Goal: Information Seeking & Learning: Learn about a topic

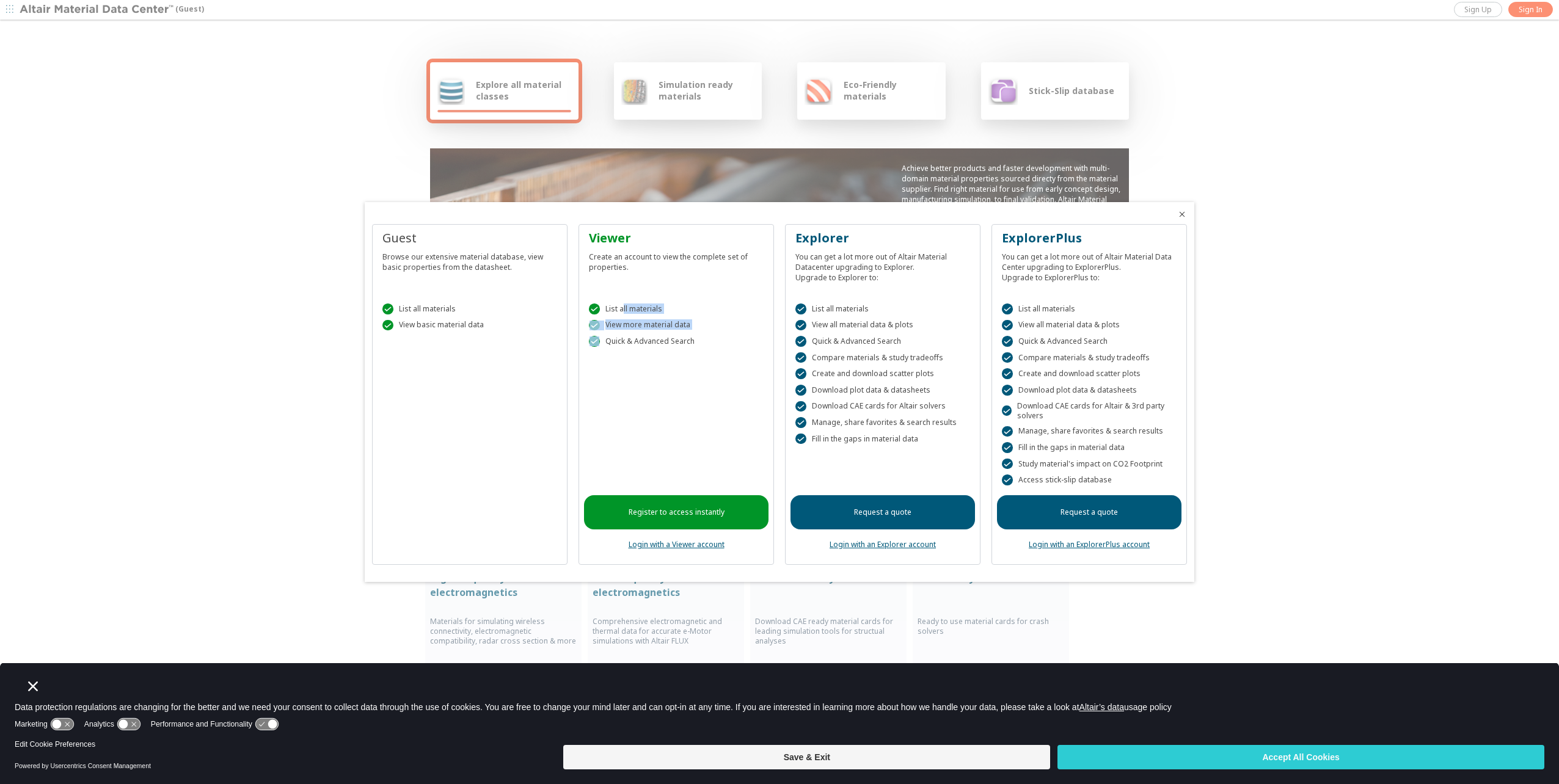
drag, startPoint x: 699, startPoint y: 341, endPoint x: 623, endPoint y: 306, distance: 83.7
click at [623, 306] on div " List all materials  View more material data  Quick & Advanced Search" at bounding box center [676, 323] width 184 height 68
drag, startPoint x: 623, startPoint y: 306, endPoint x: 709, endPoint y: 303, distance: 86.1
click at [709, 303] on div " List all materials  View more material data  Quick & Advanced Search" at bounding box center [676, 323] width 184 height 68
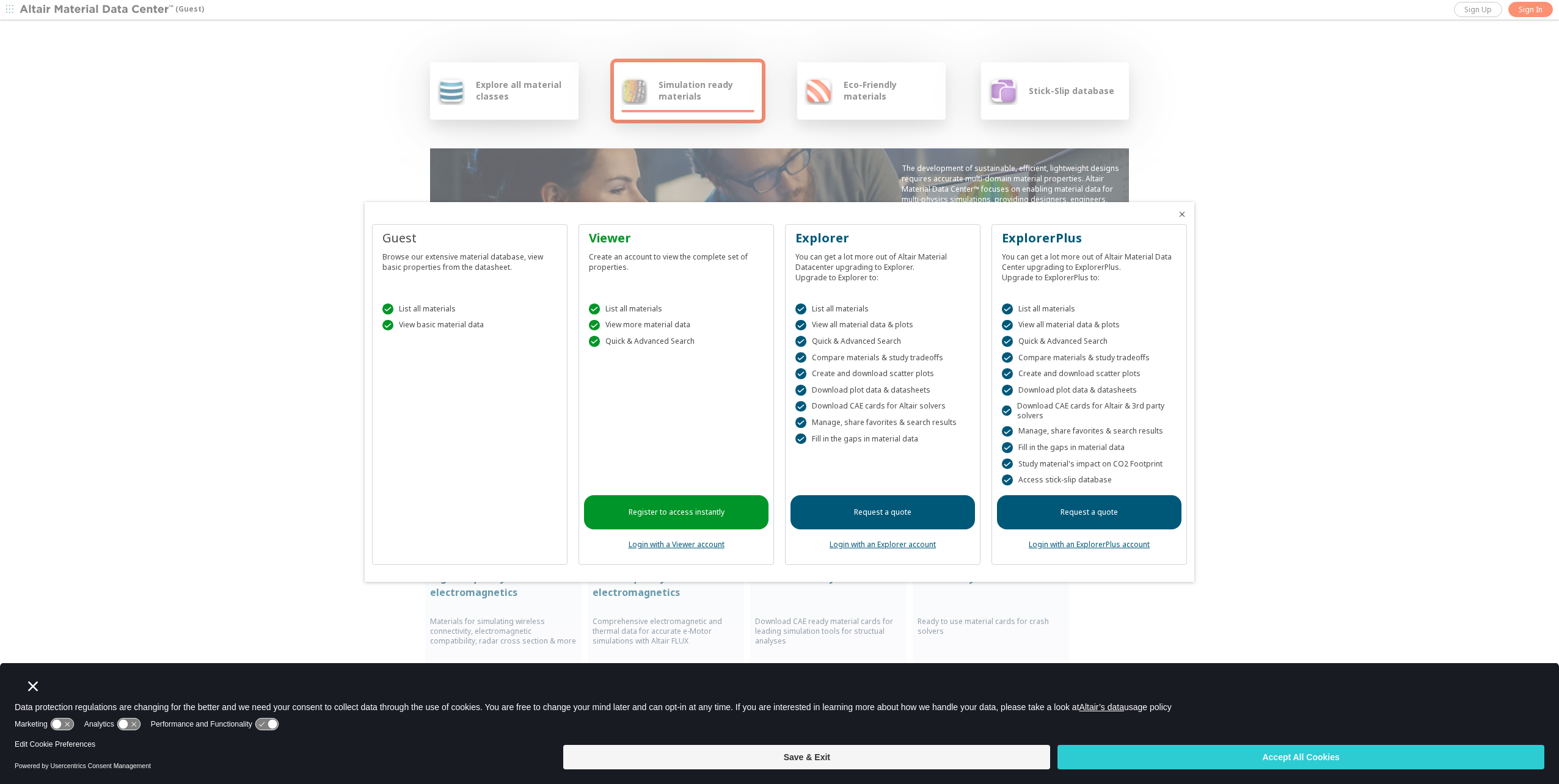
click at [682, 515] on link "Register to access instantly" at bounding box center [676, 513] width 184 height 34
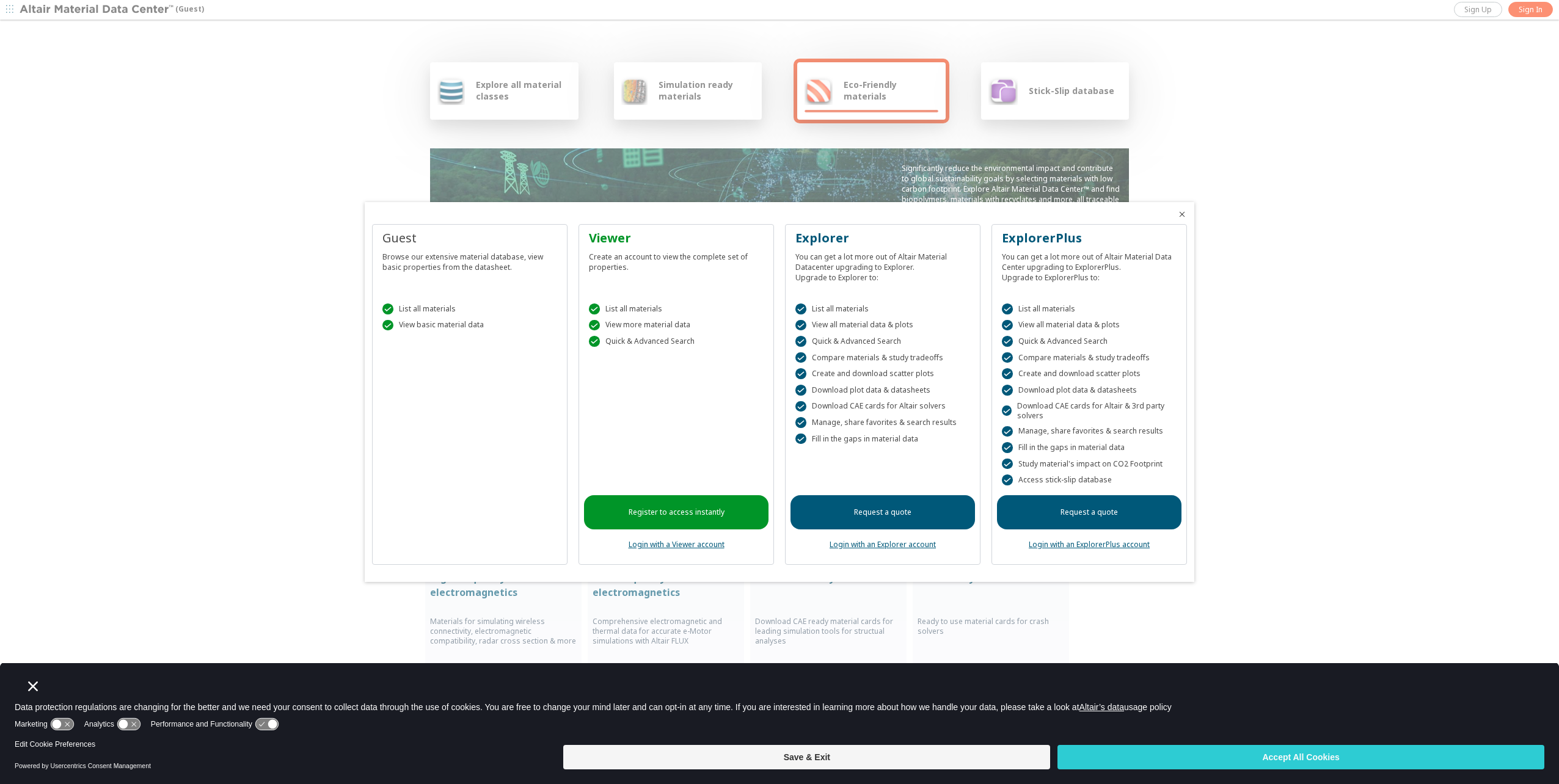
click at [686, 547] on link "Login with a Viewer account" at bounding box center [677, 544] width 96 height 11
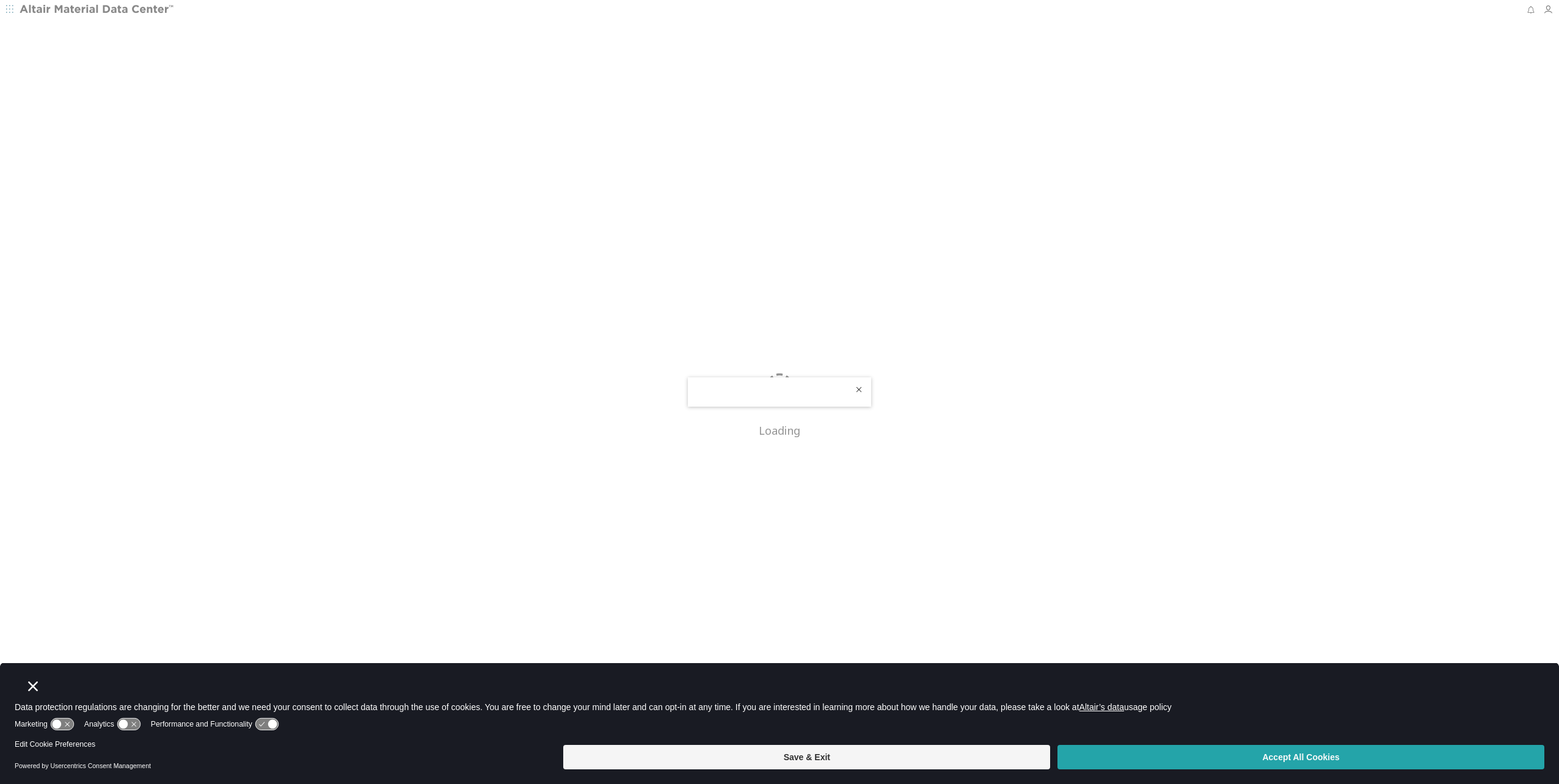
click at [1201, 757] on button "Accept All Cookies" at bounding box center [1301, 757] width 487 height 24
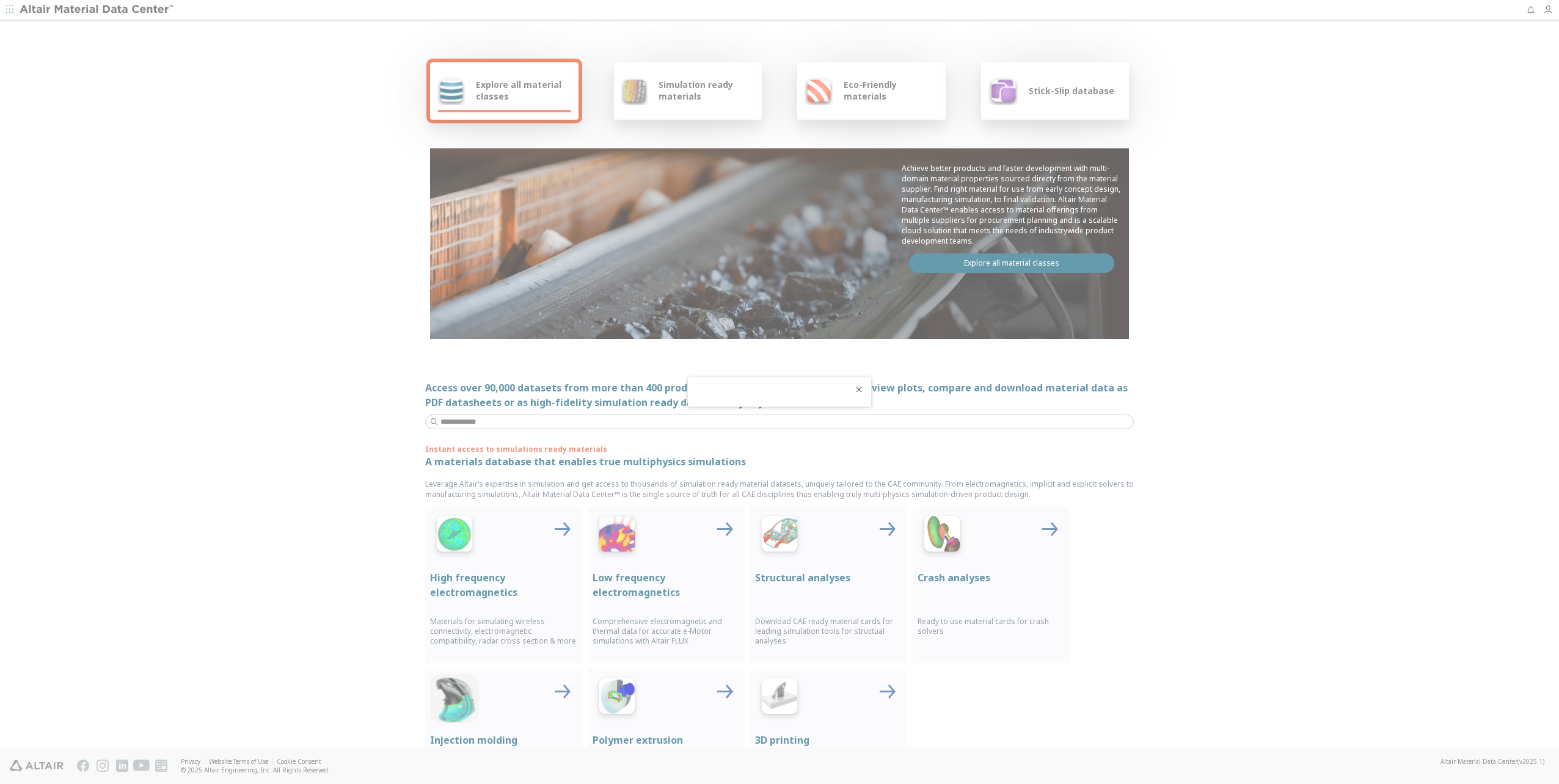
click at [1004, 262] on div at bounding box center [780, 392] width 1559 height 784
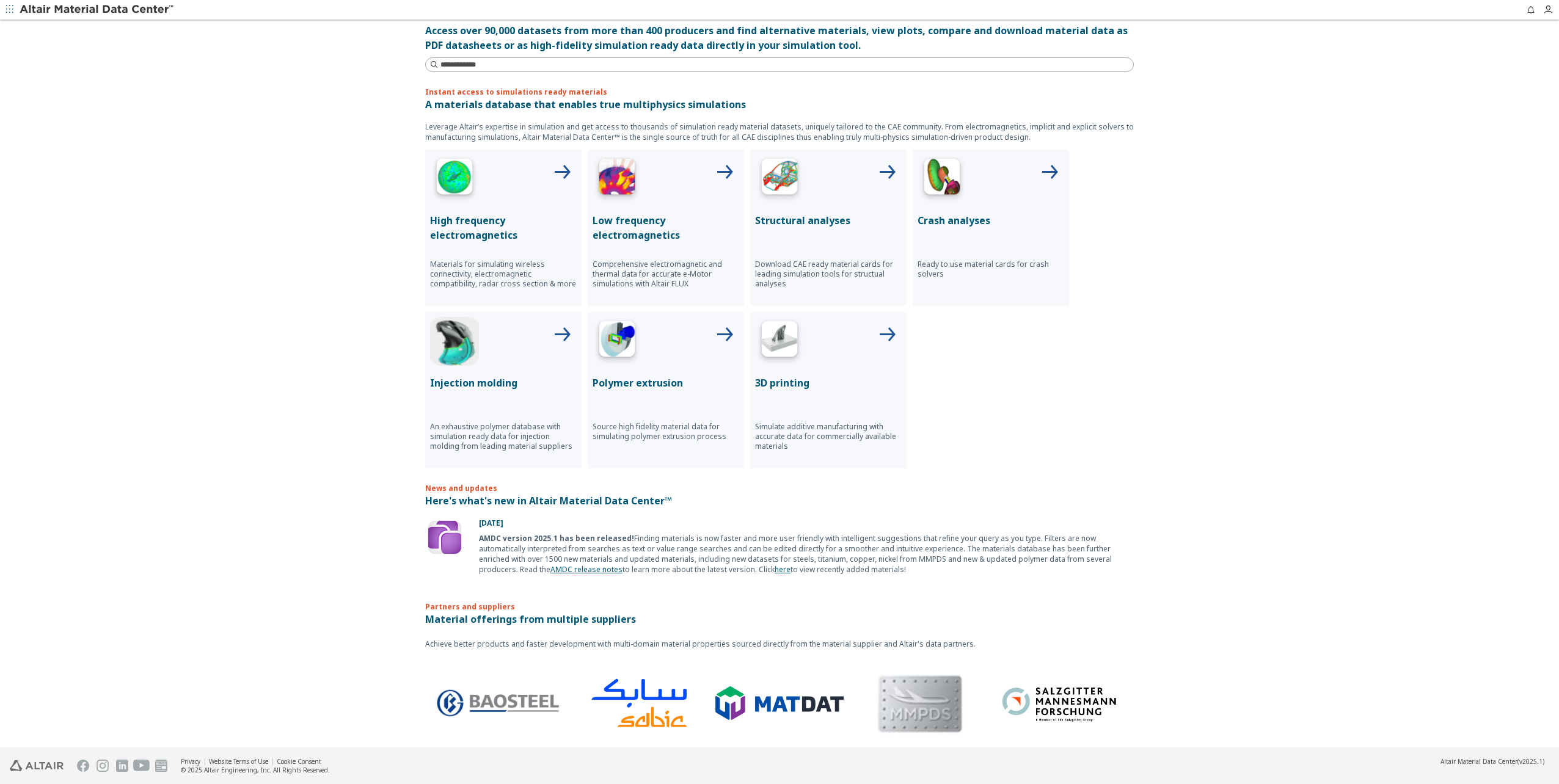
scroll to position [52, 0]
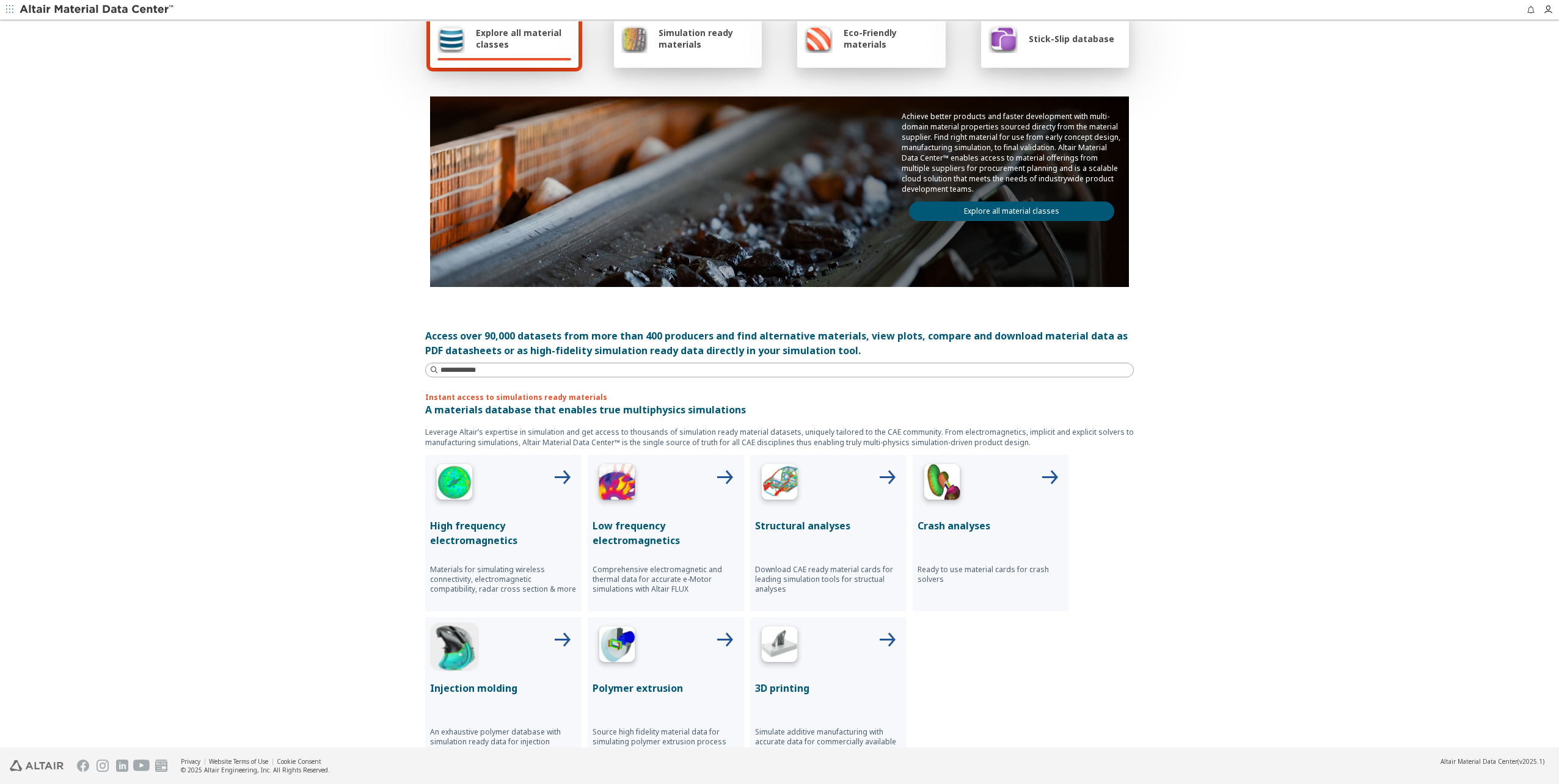
click at [996, 214] on link "Explore all material classes" at bounding box center [1012, 211] width 205 height 20
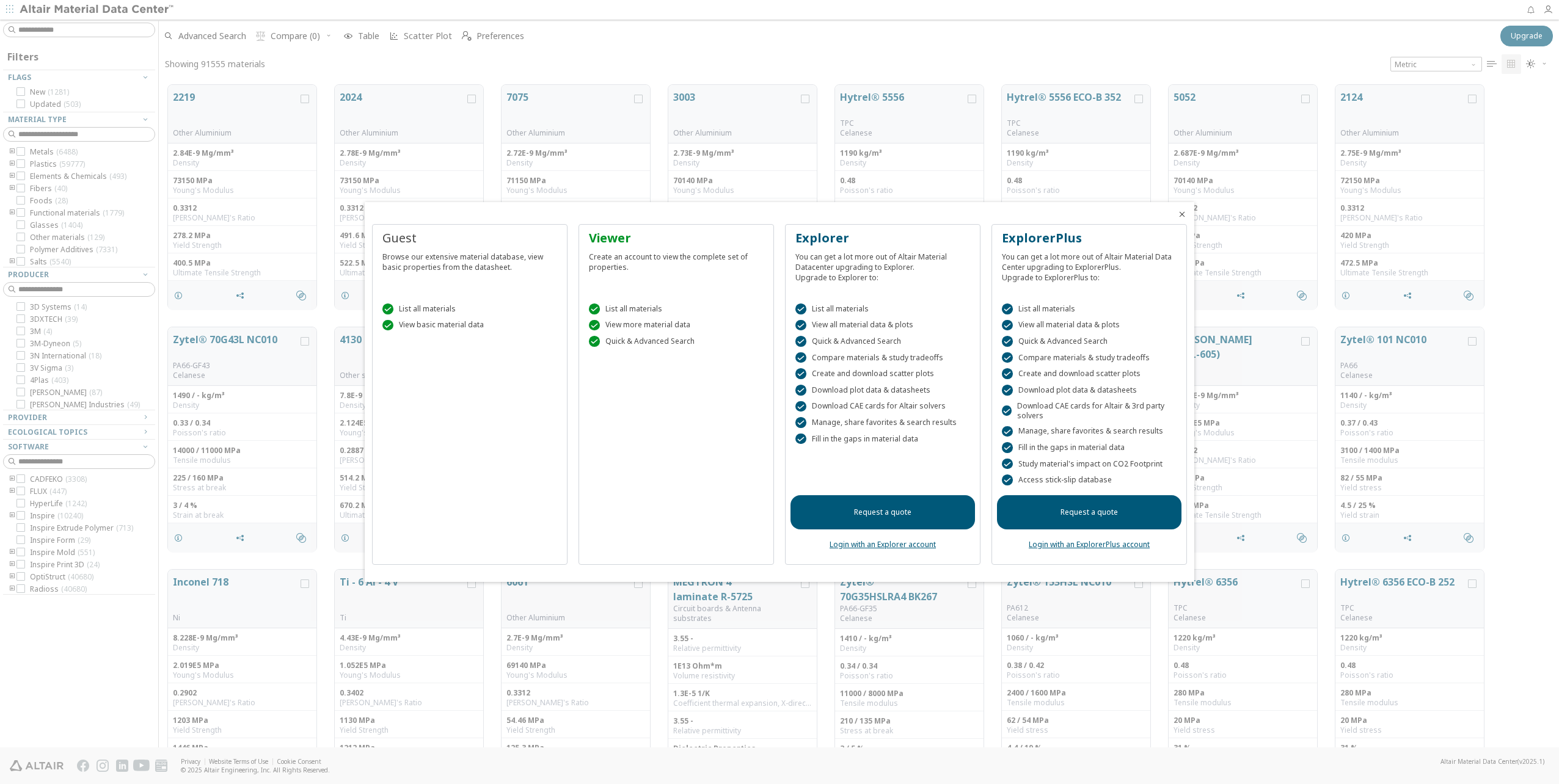
scroll to position [663, 1390]
click at [1185, 214] on icon "Close" at bounding box center [1182, 214] width 10 height 10
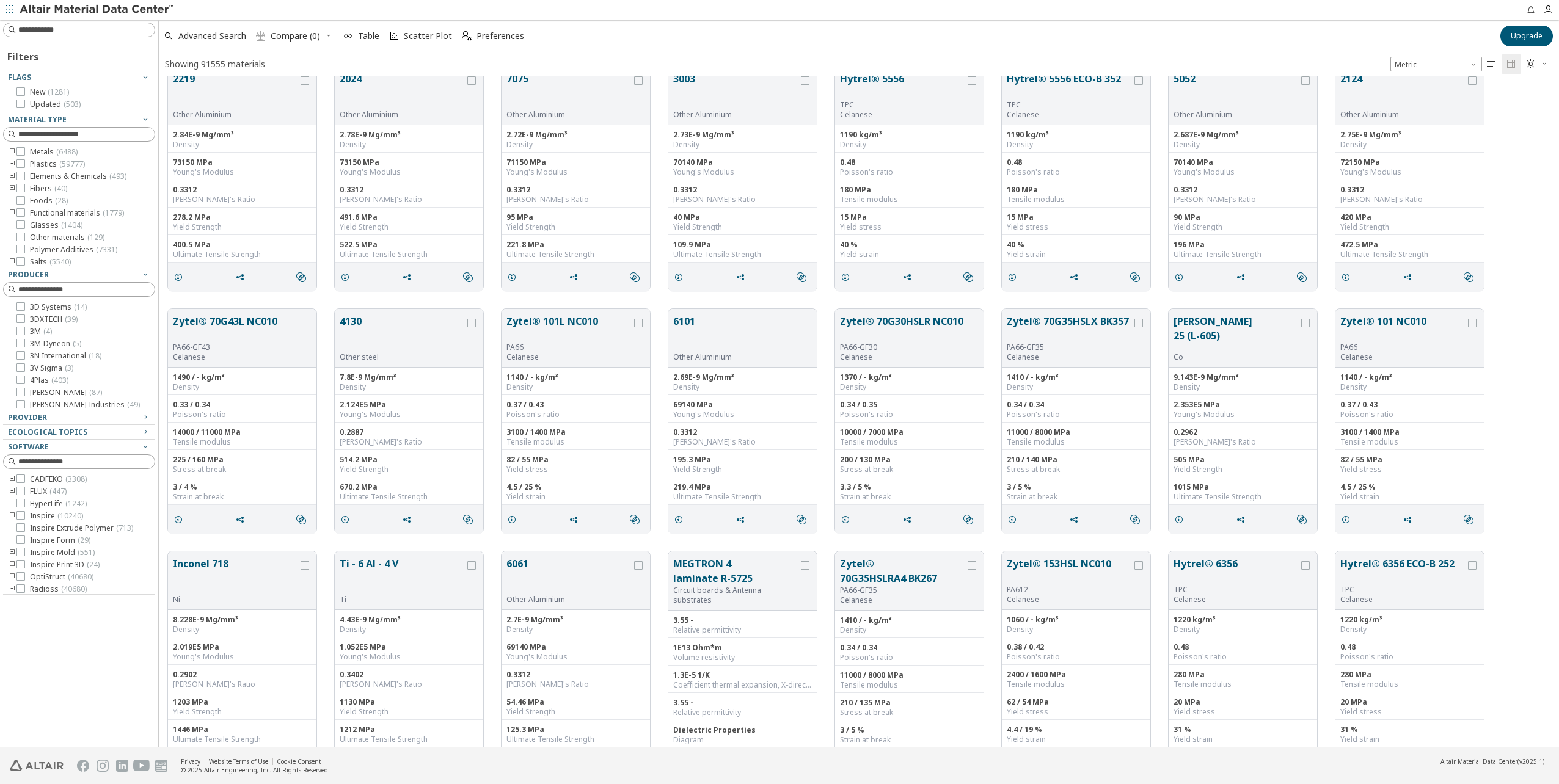
scroll to position [0, 0]
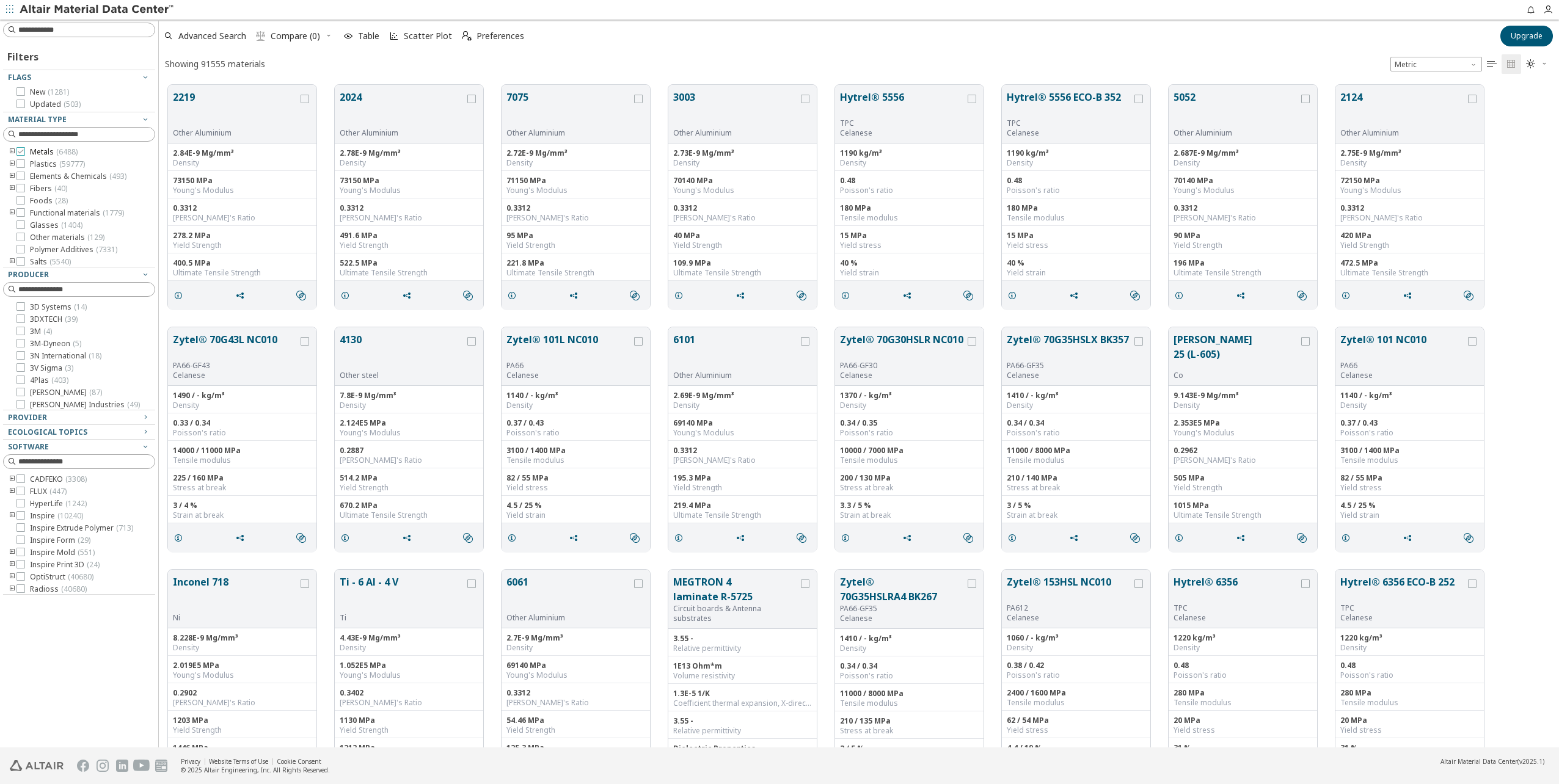
click at [24, 149] on icon at bounding box center [20, 152] width 8 height 8
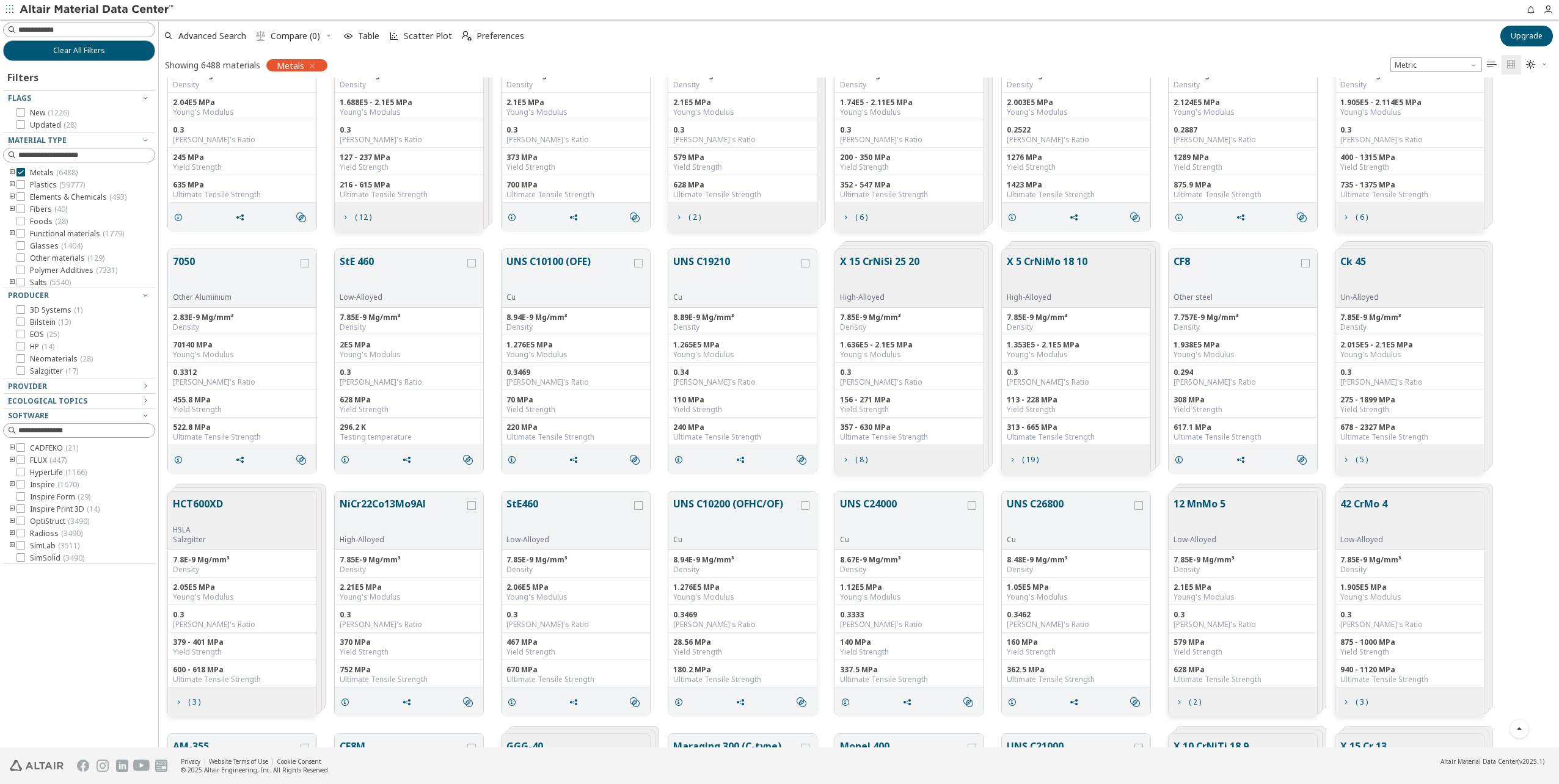
scroll to position [2747, 0]
click at [442, 37] on span "Scatter Plot" at bounding box center [427, 36] width 48 height 8
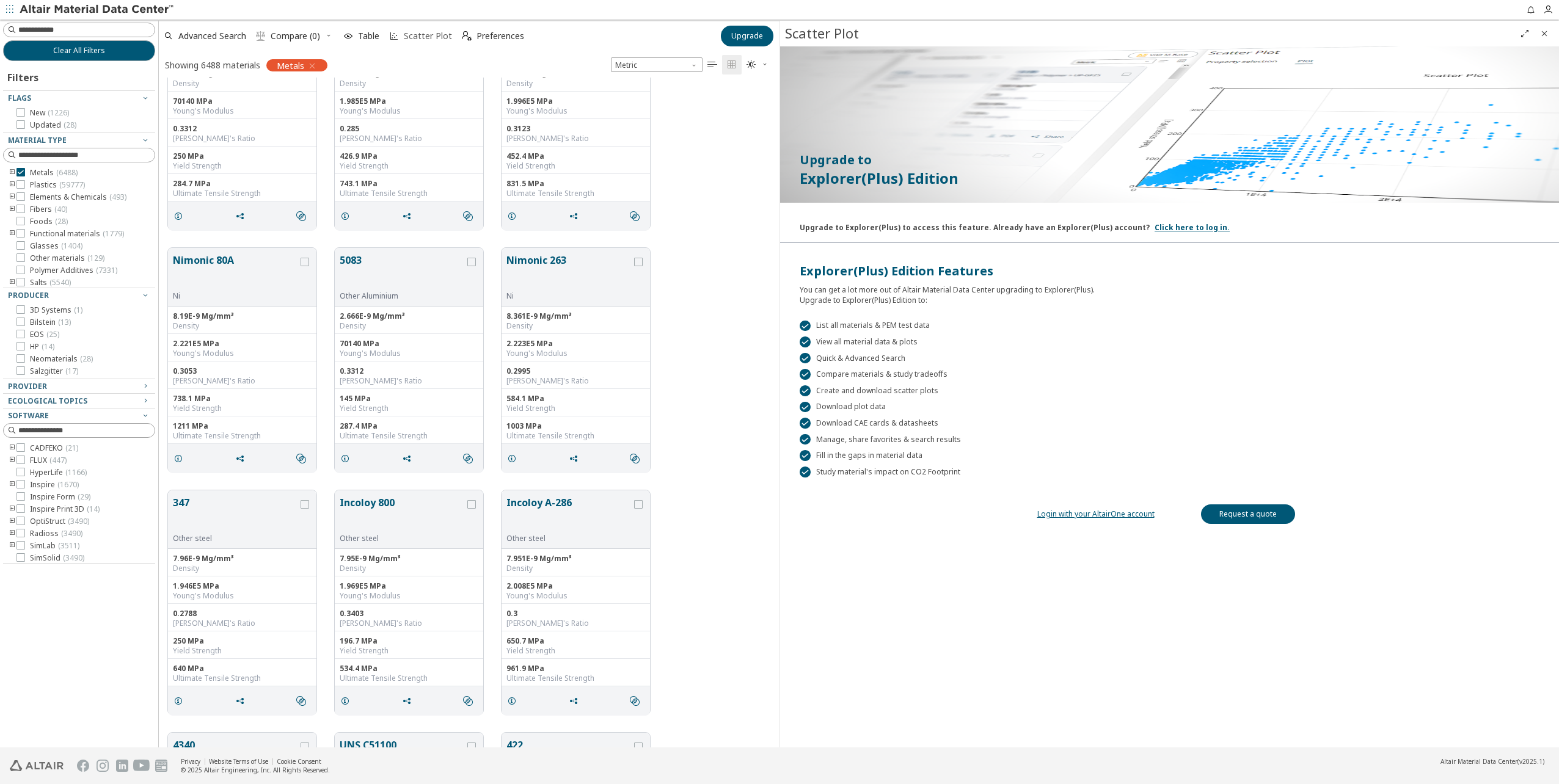
scroll to position [661, 611]
click at [442, 37] on span "Scatter Plot" at bounding box center [427, 36] width 48 height 8
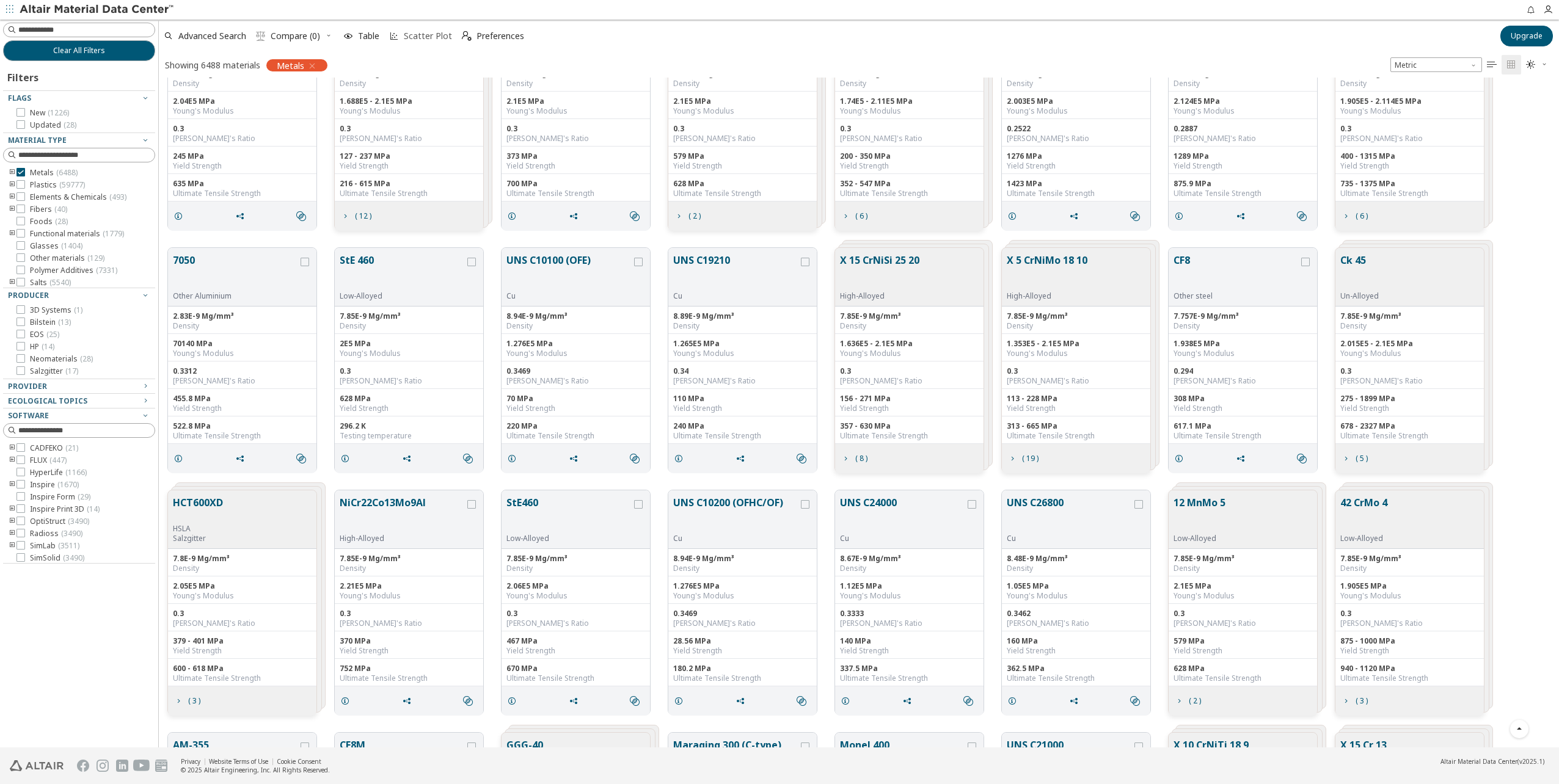
click at [442, 37] on span "Scatter Plot" at bounding box center [427, 36] width 48 height 8
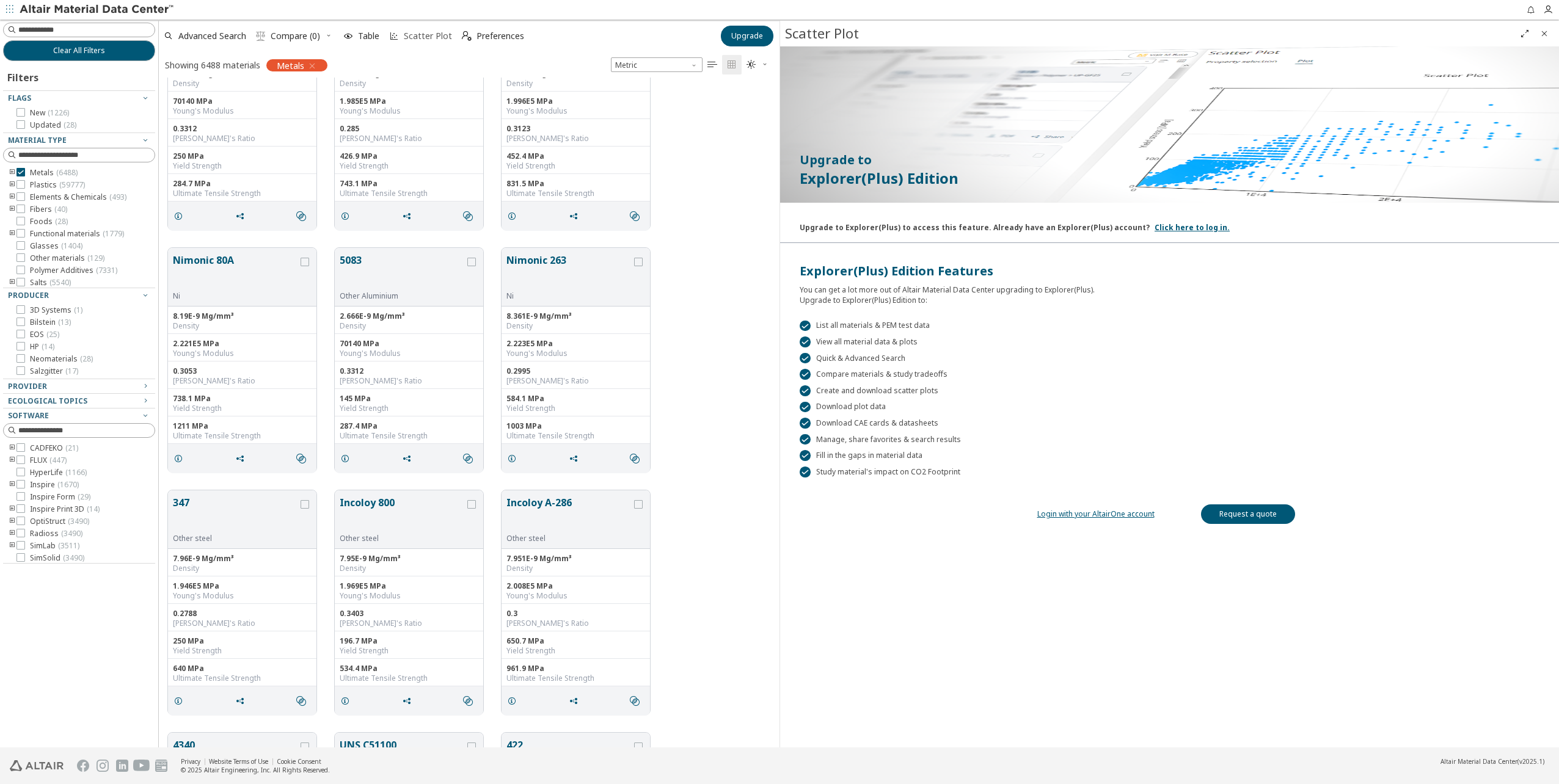
scroll to position [661, 611]
click at [442, 37] on span "Scatter Plot" at bounding box center [427, 36] width 48 height 8
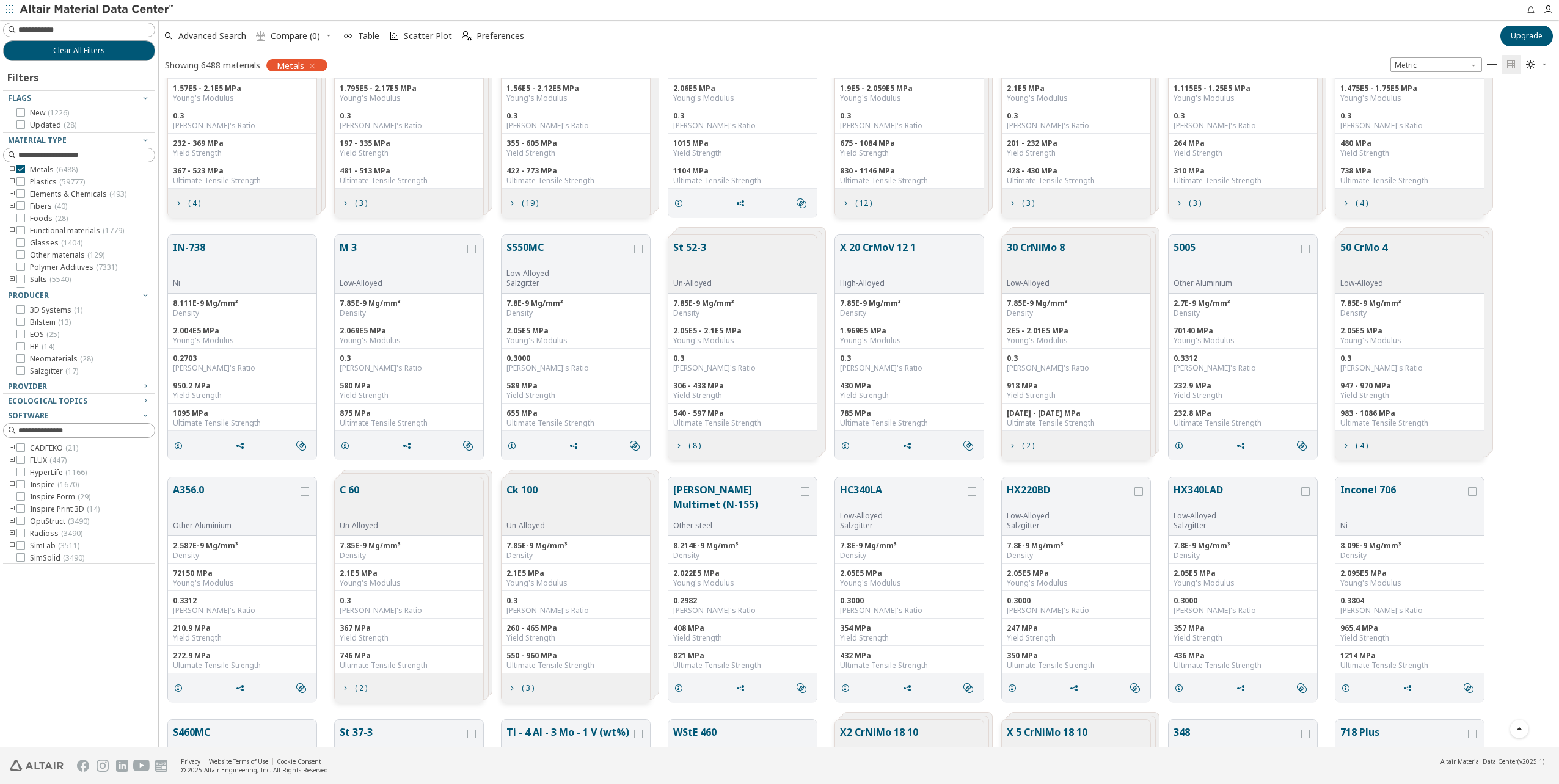
scroll to position [0, 0]
click at [14, 172] on icon "toogle group" at bounding box center [12, 173] width 8 height 10
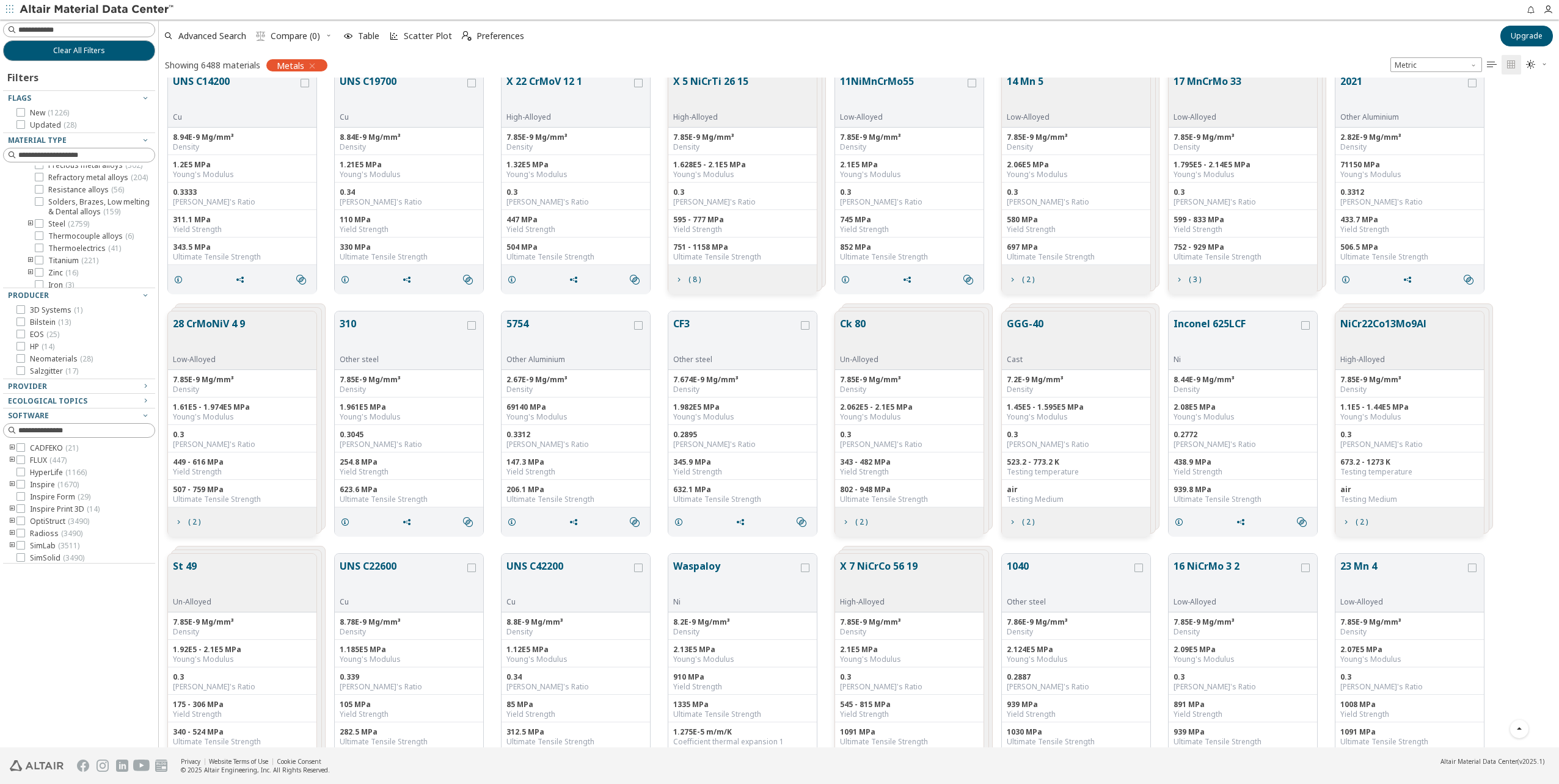
scroll to position [6105, 0]
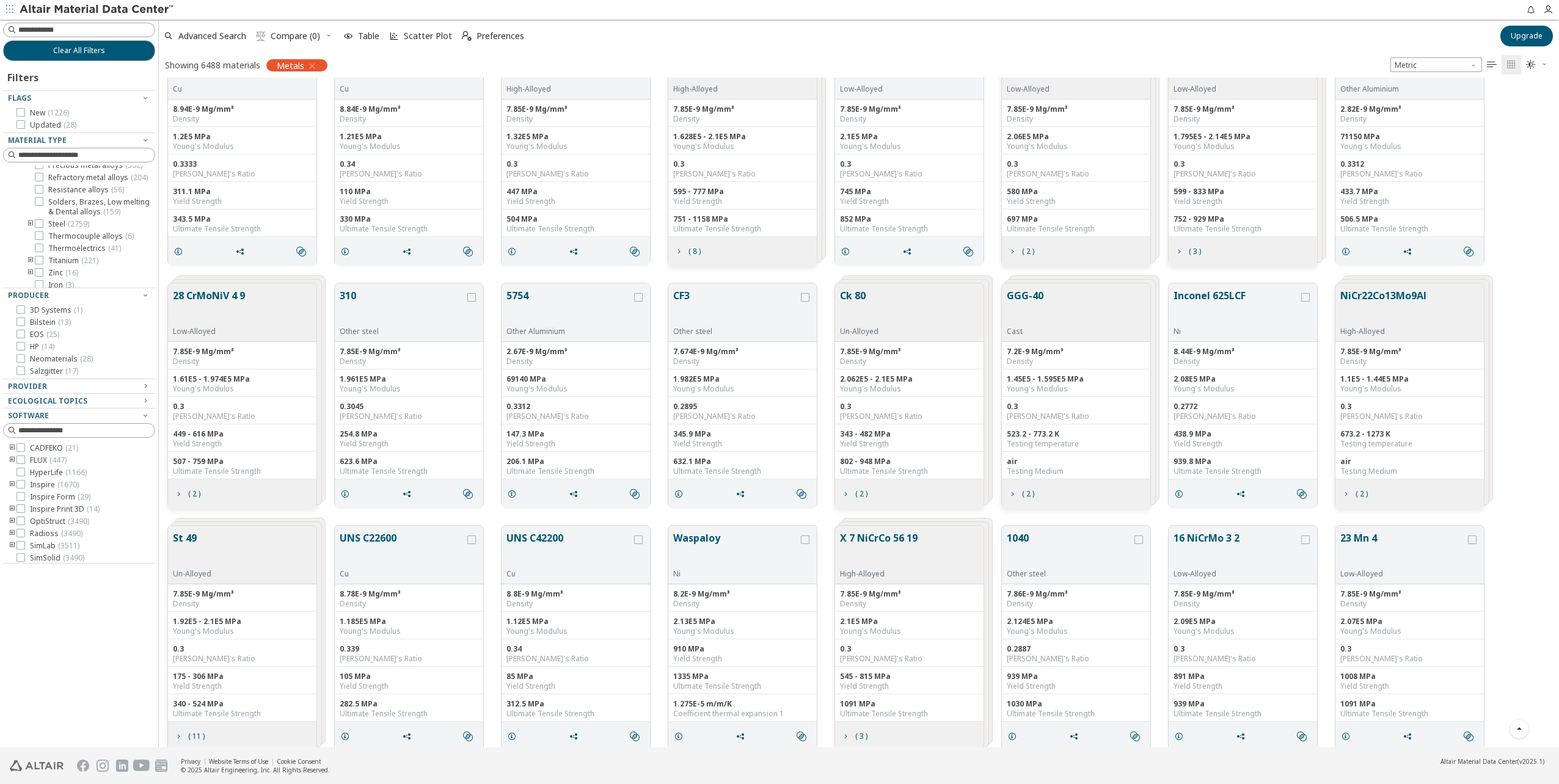
click at [1395, 409] on div "0.3" at bounding box center [1410, 407] width 139 height 10
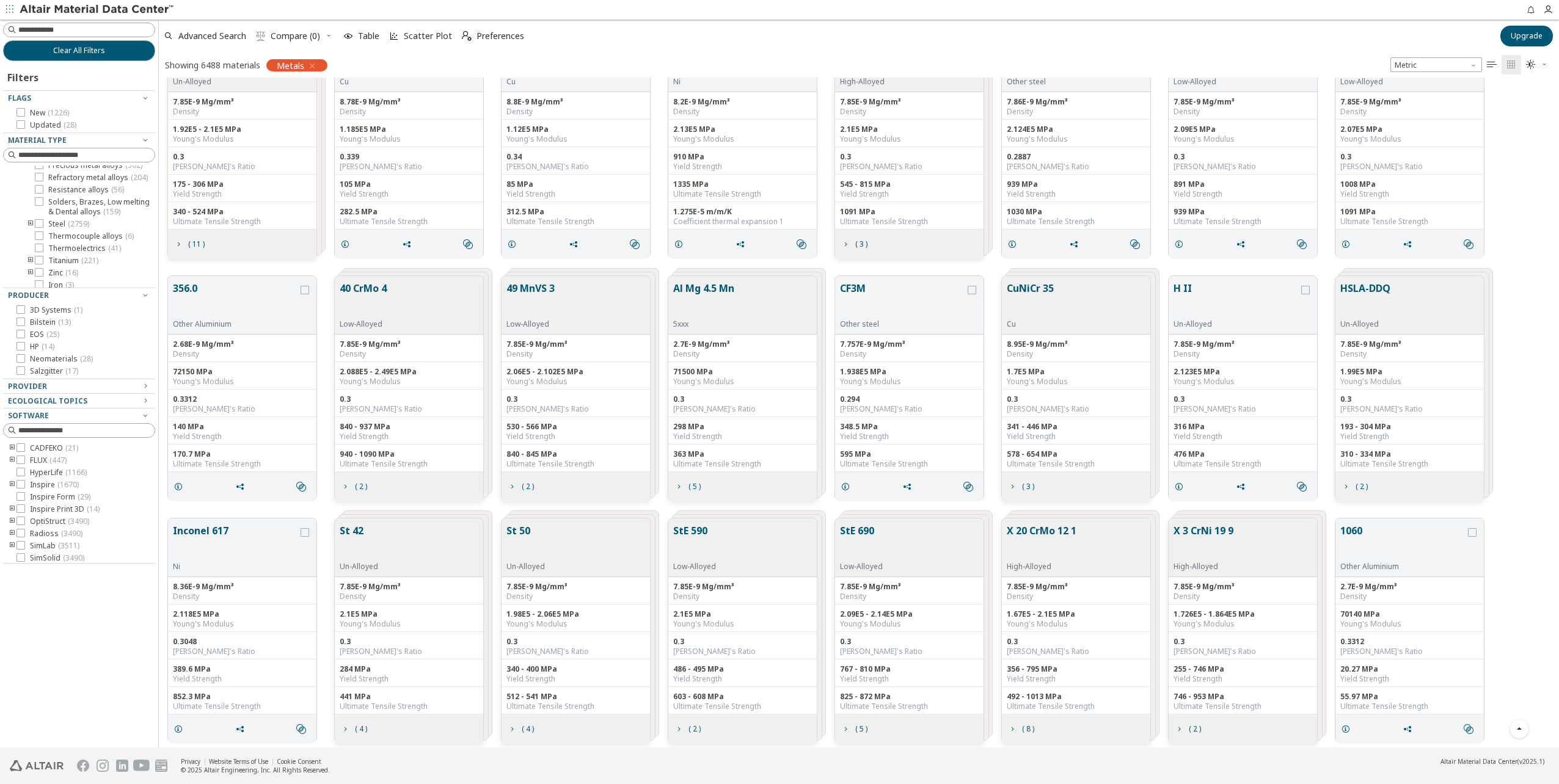
scroll to position [6533, 0]
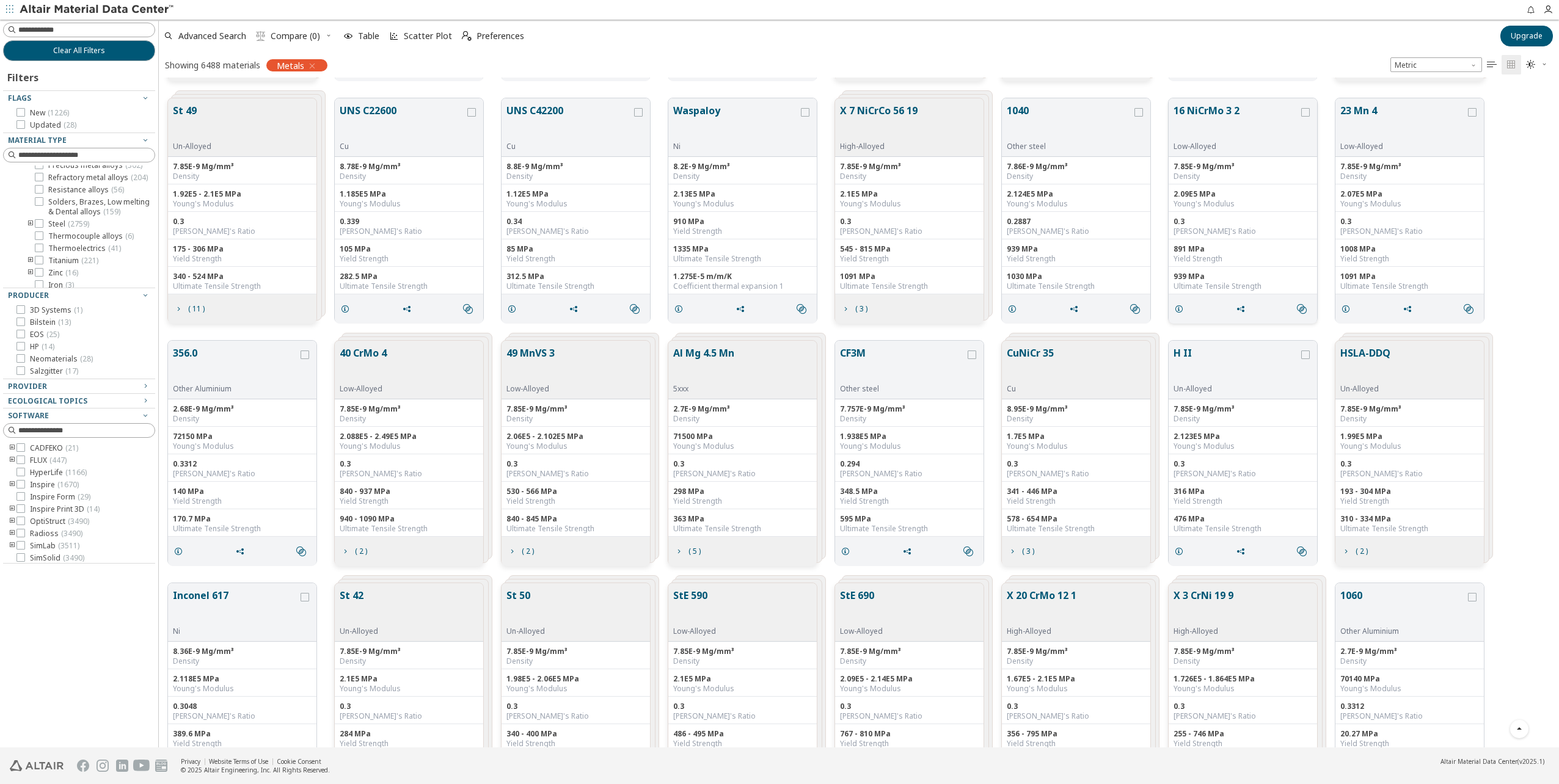
click at [1197, 105] on button "16 NiCrMo 3 2" at bounding box center [1236, 122] width 126 height 38
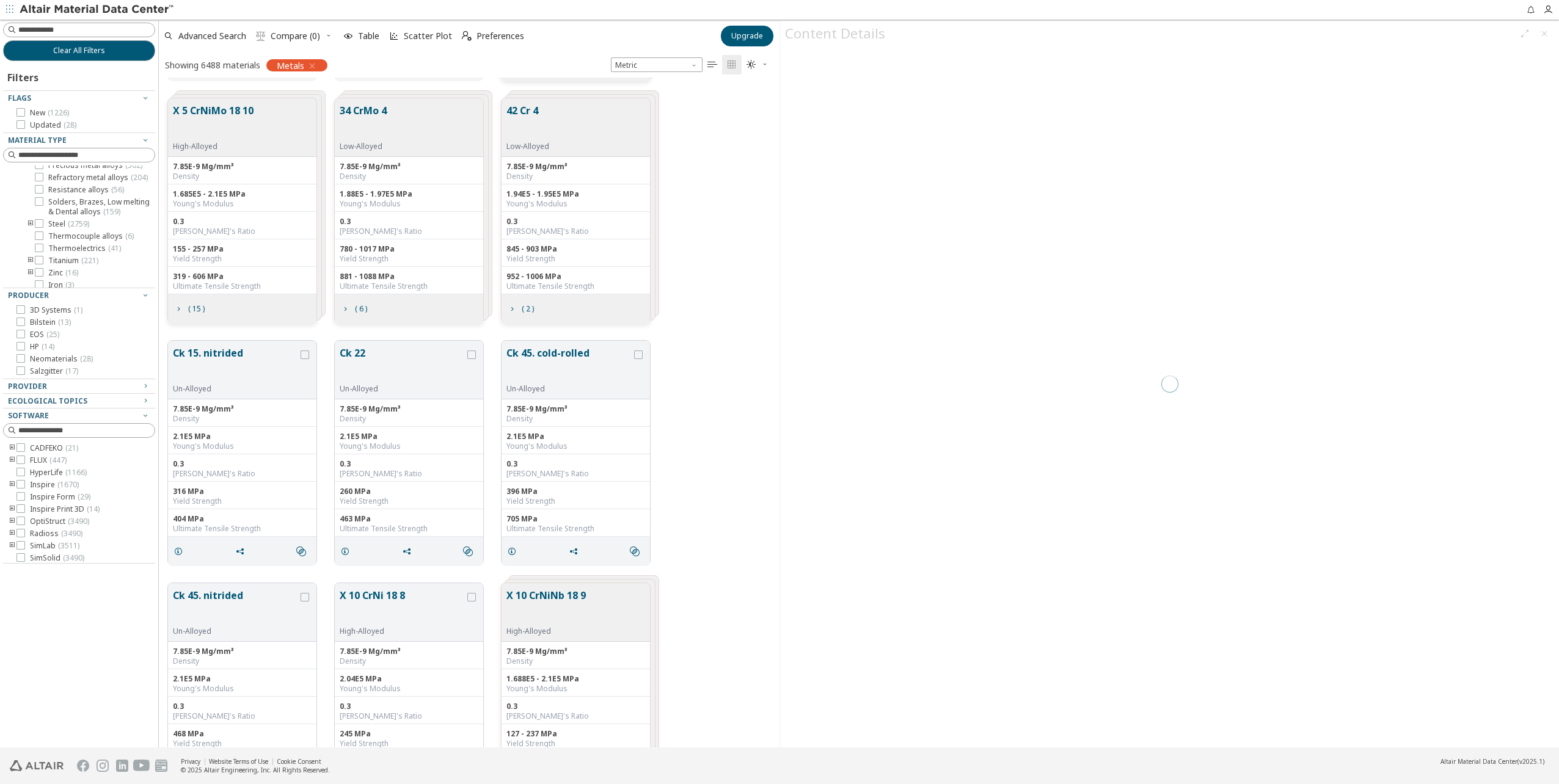
scroll to position [661, 611]
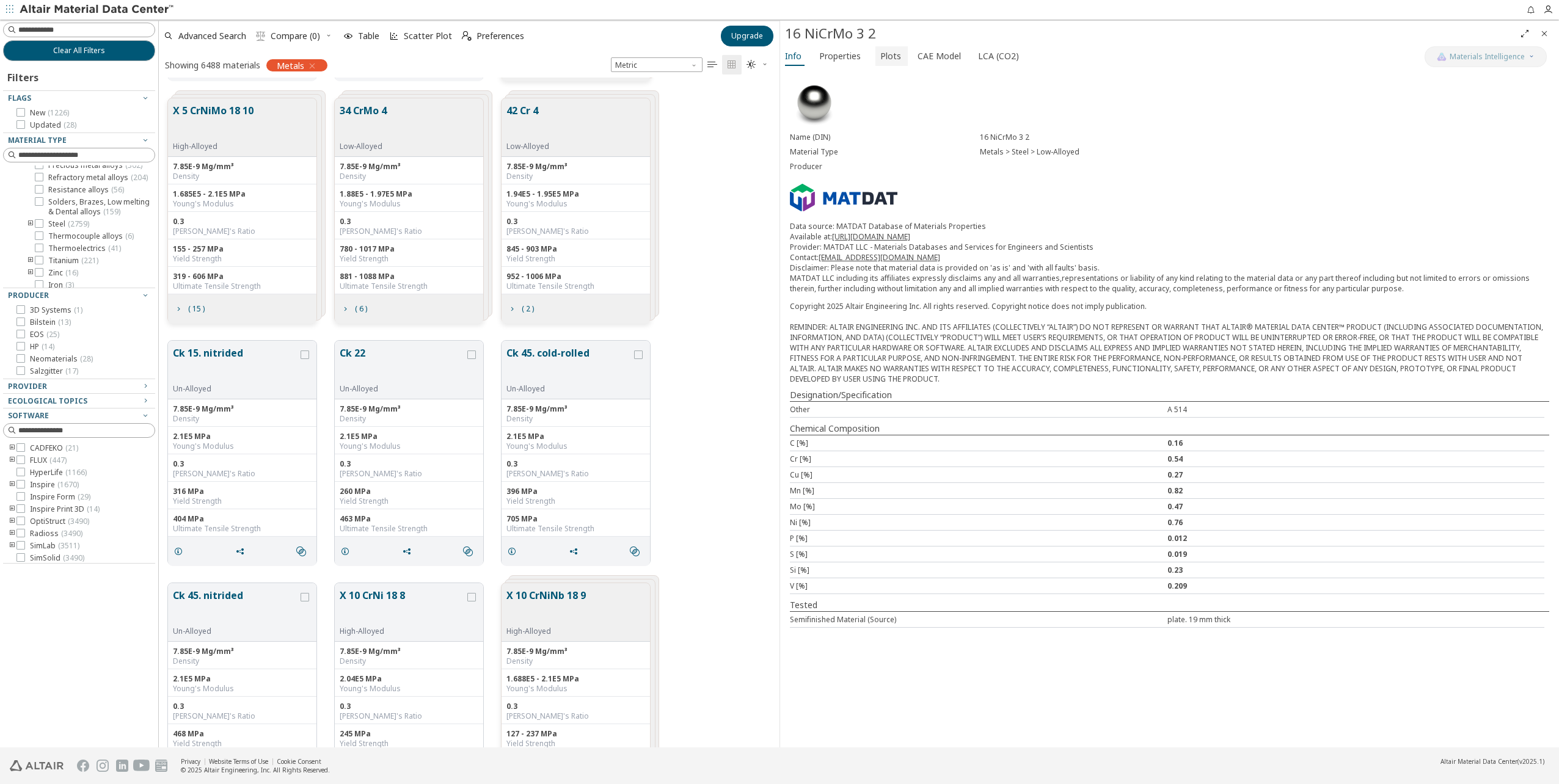
click at [885, 53] on span "Plots" at bounding box center [890, 56] width 20 height 20
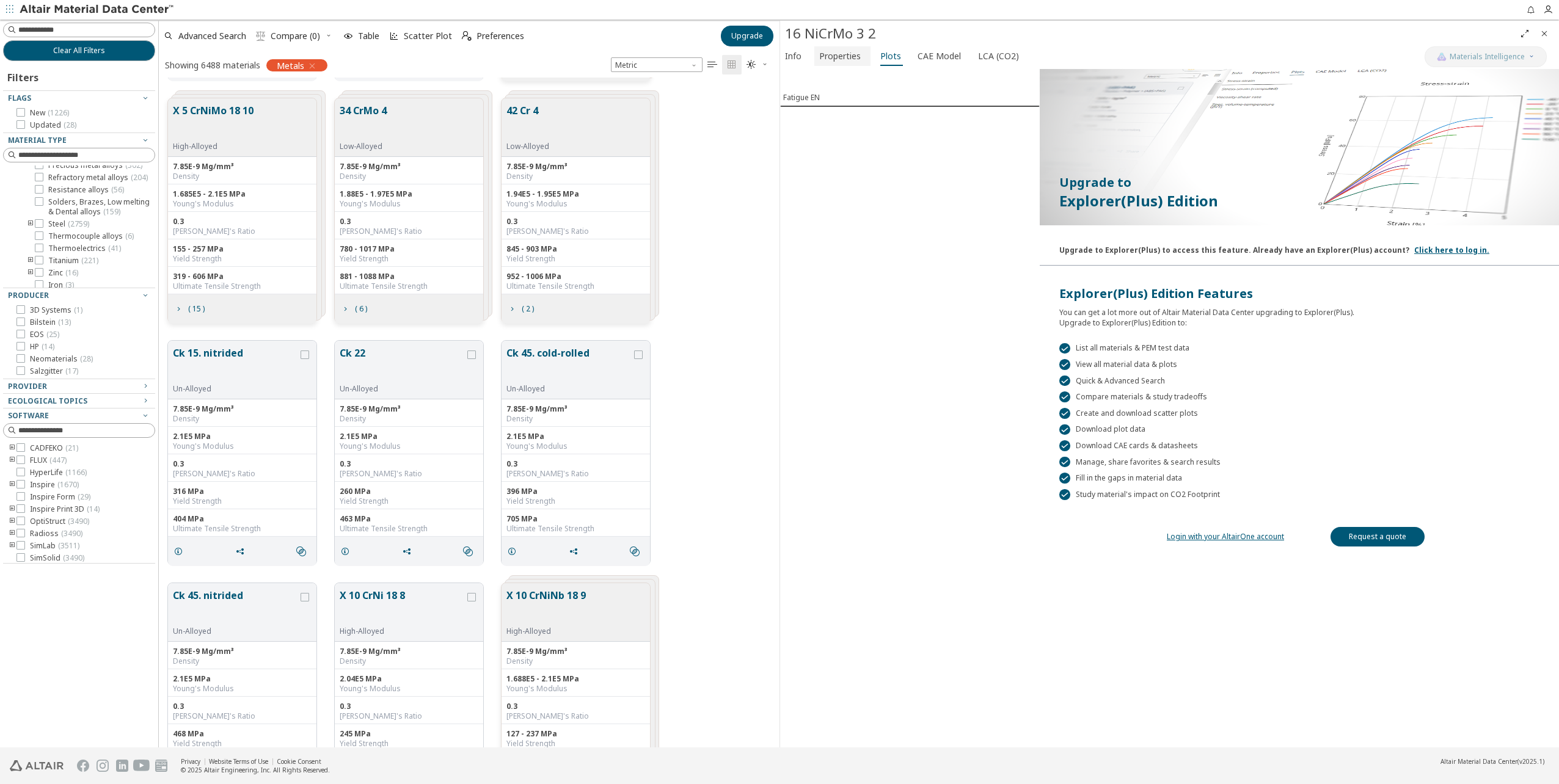
click at [858, 57] on span "Properties" at bounding box center [840, 56] width 42 height 20
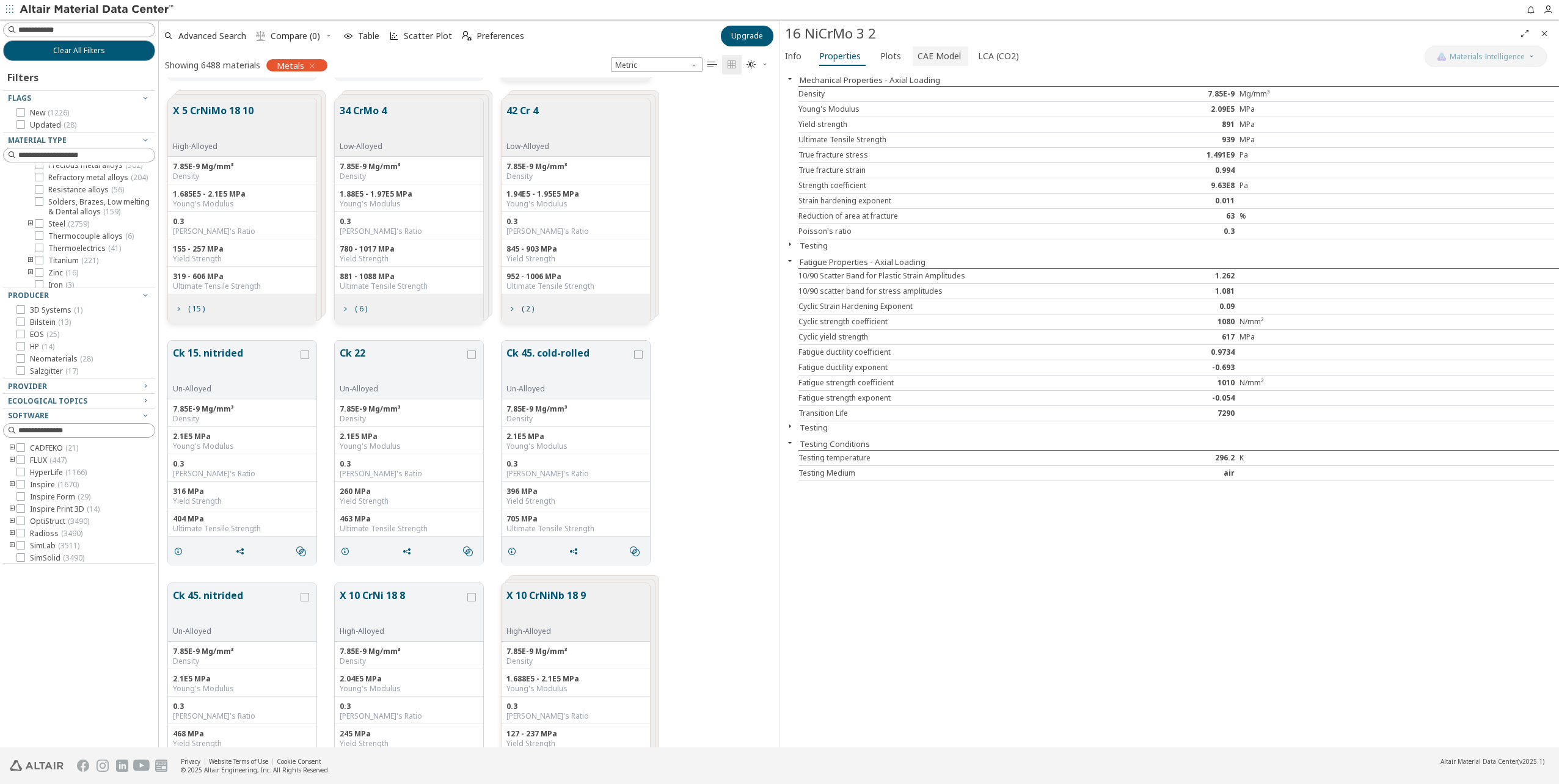
click at [942, 57] on span "CAE Model" at bounding box center [938, 56] width 43 height 20
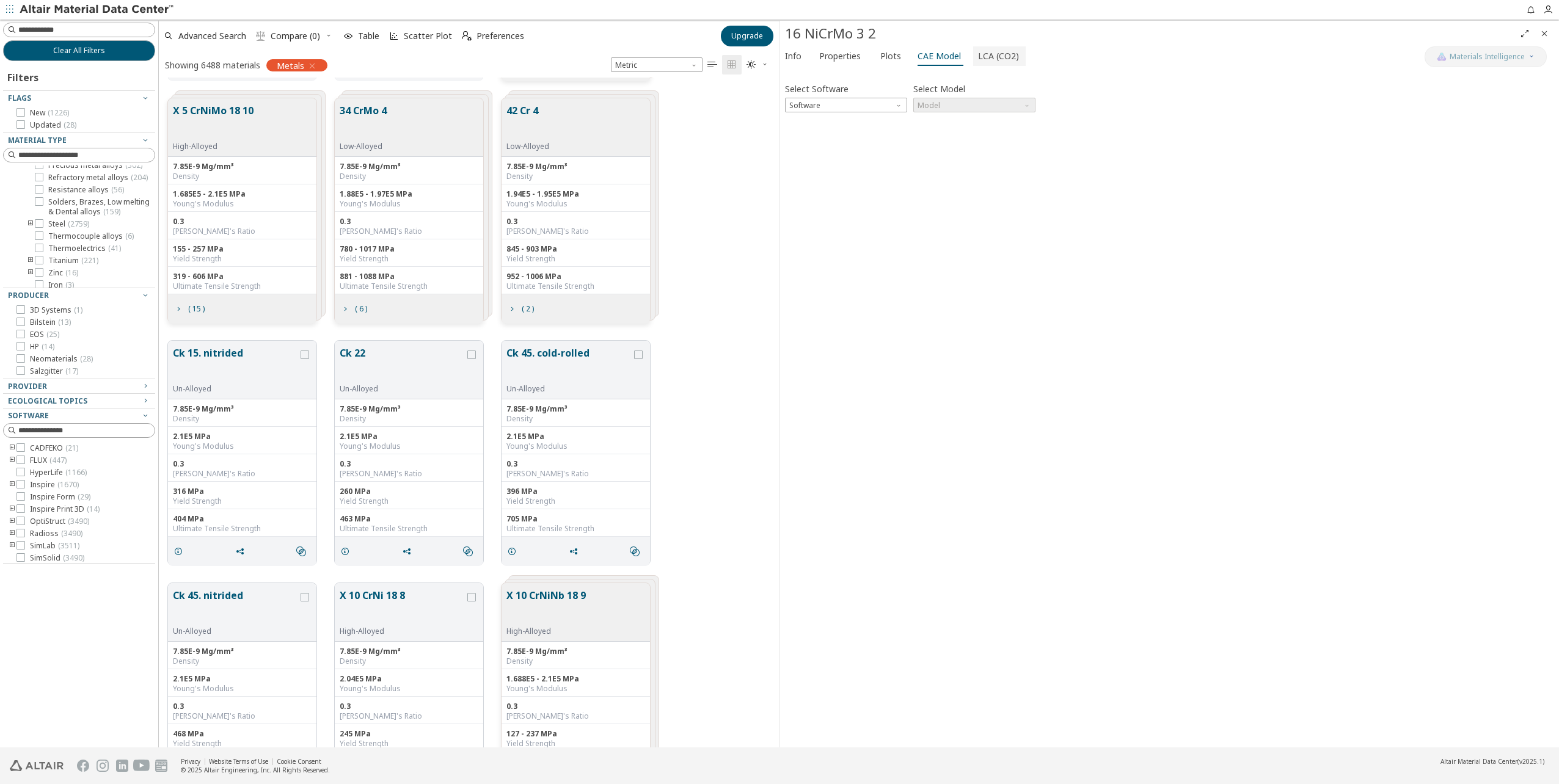
click at [985, 57] on span "LCA (CO2)" at bounding box center [998, 56] width 41 height 20
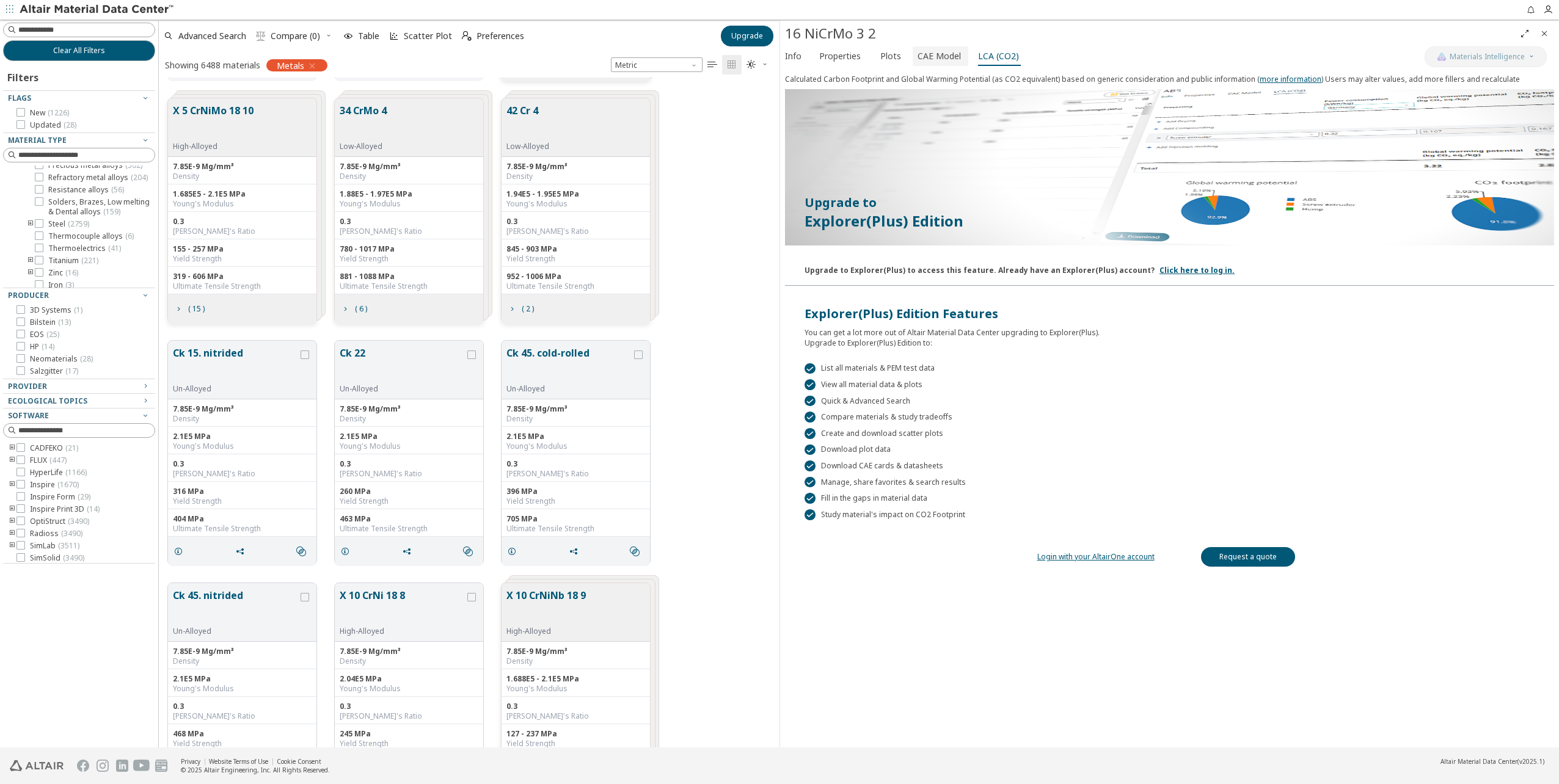
click at [921, 56] on span "CAE Model" at bounding box center [938, 56] width 43 height 20
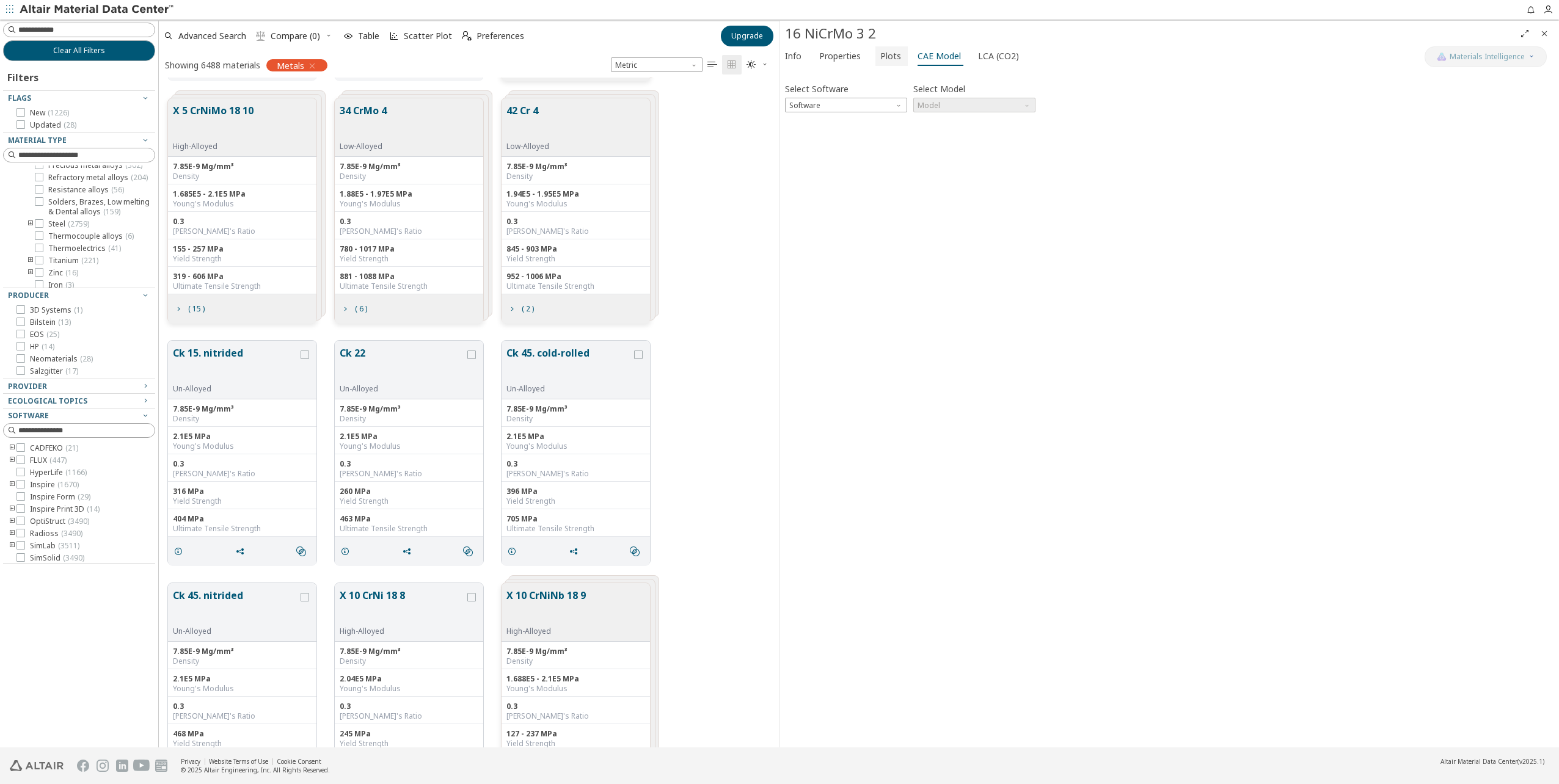
click at [897, 58] on span "Plots" at bounding box center [891, 56] width 23 height 20
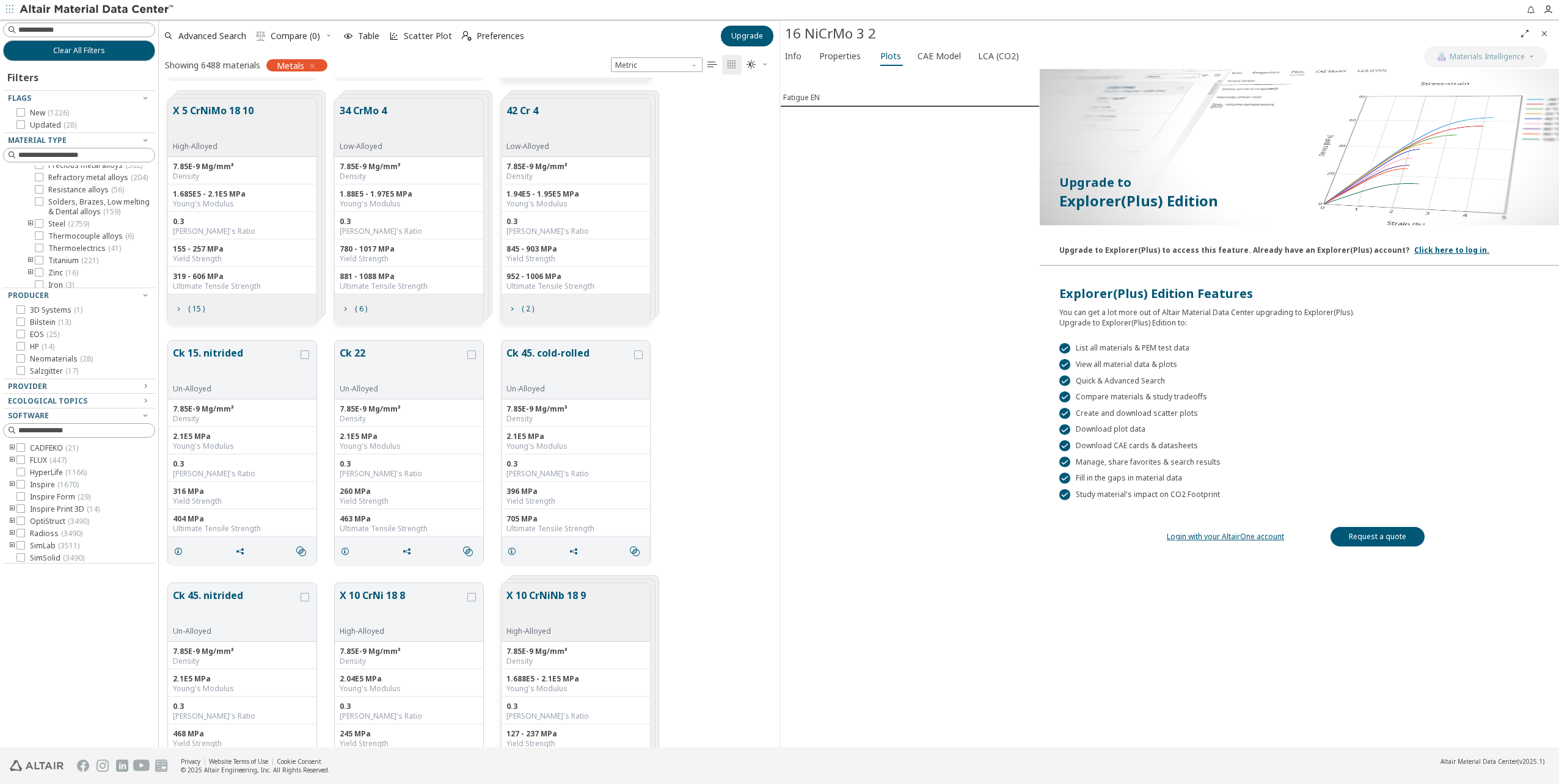
click at [1375, 536] on link "Request a quote" at bounding box center [1377, 536] width 94 height 20
click at [1547, 33] on icon "Close" at bounding box center [1544, 33] width 10 height 10
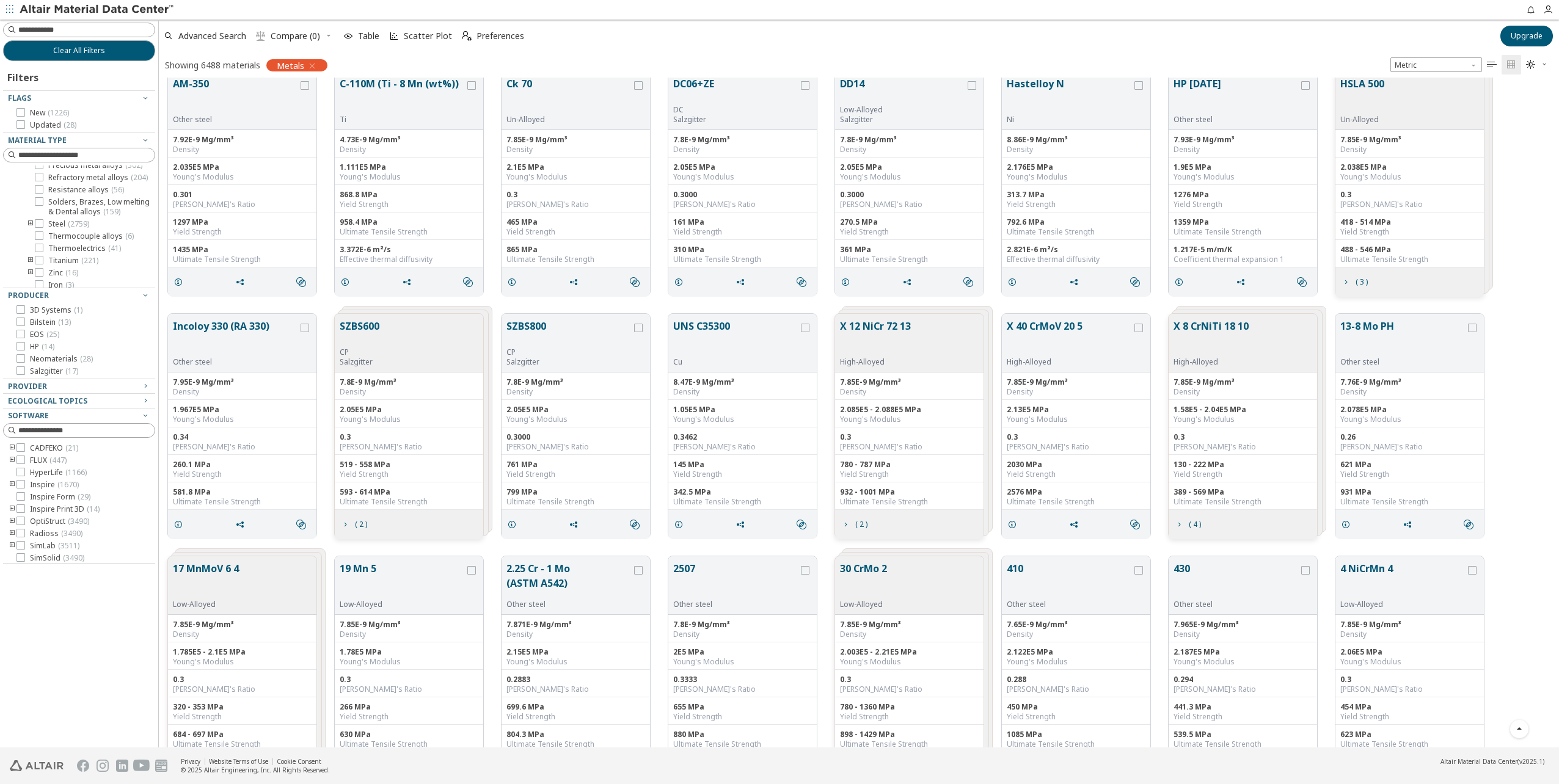
scroll to position [7570, 0]
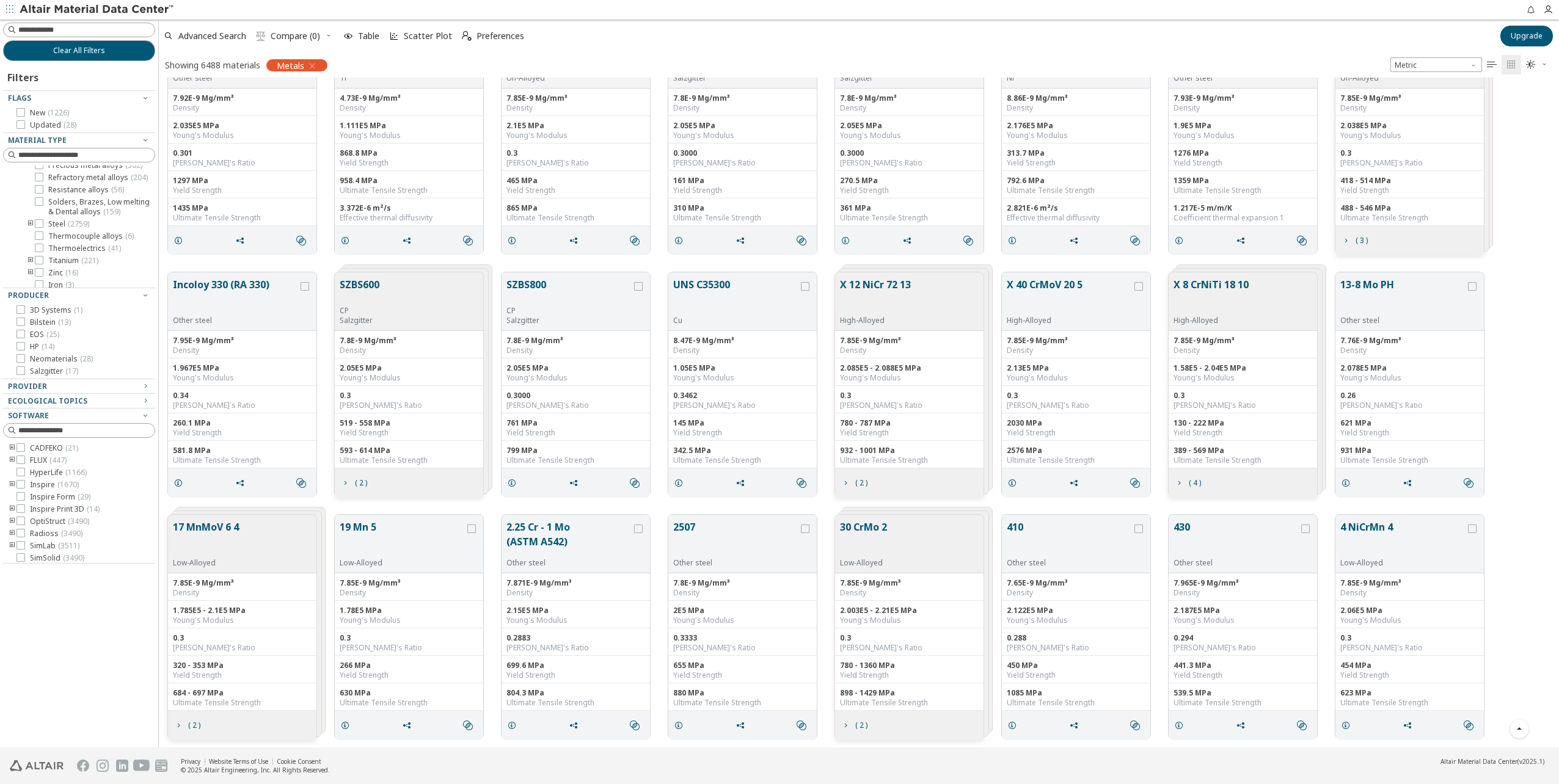
click at [1071, 504] on div "Incoloy 330 (RA 330) Other steel 7.95E-9 Mg/mm³ Density 1.967E5 MPa Young's Mod…" at bounding box center [859, 384] width 1400 height 242
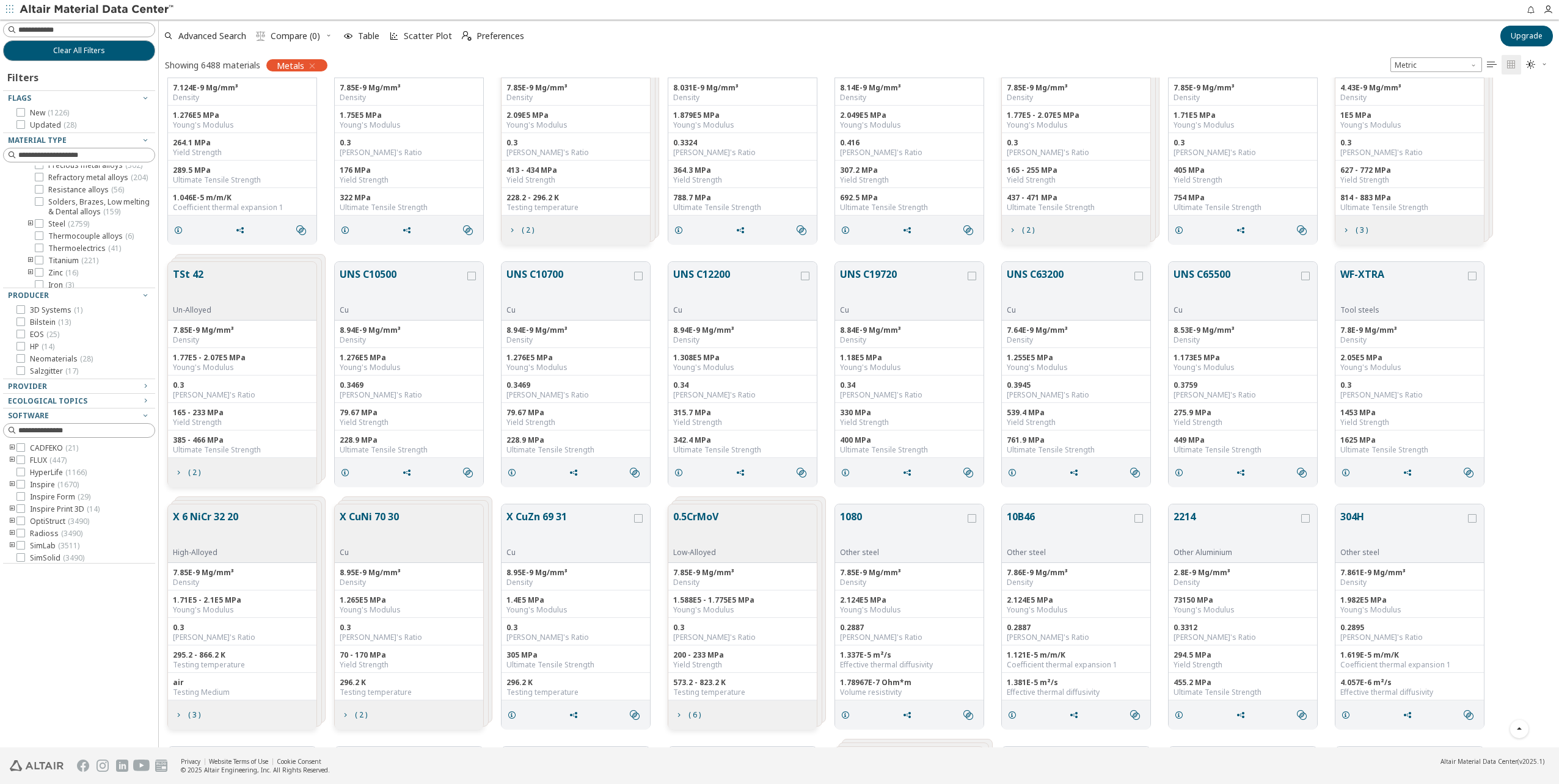
scroll to position [17095, 0]
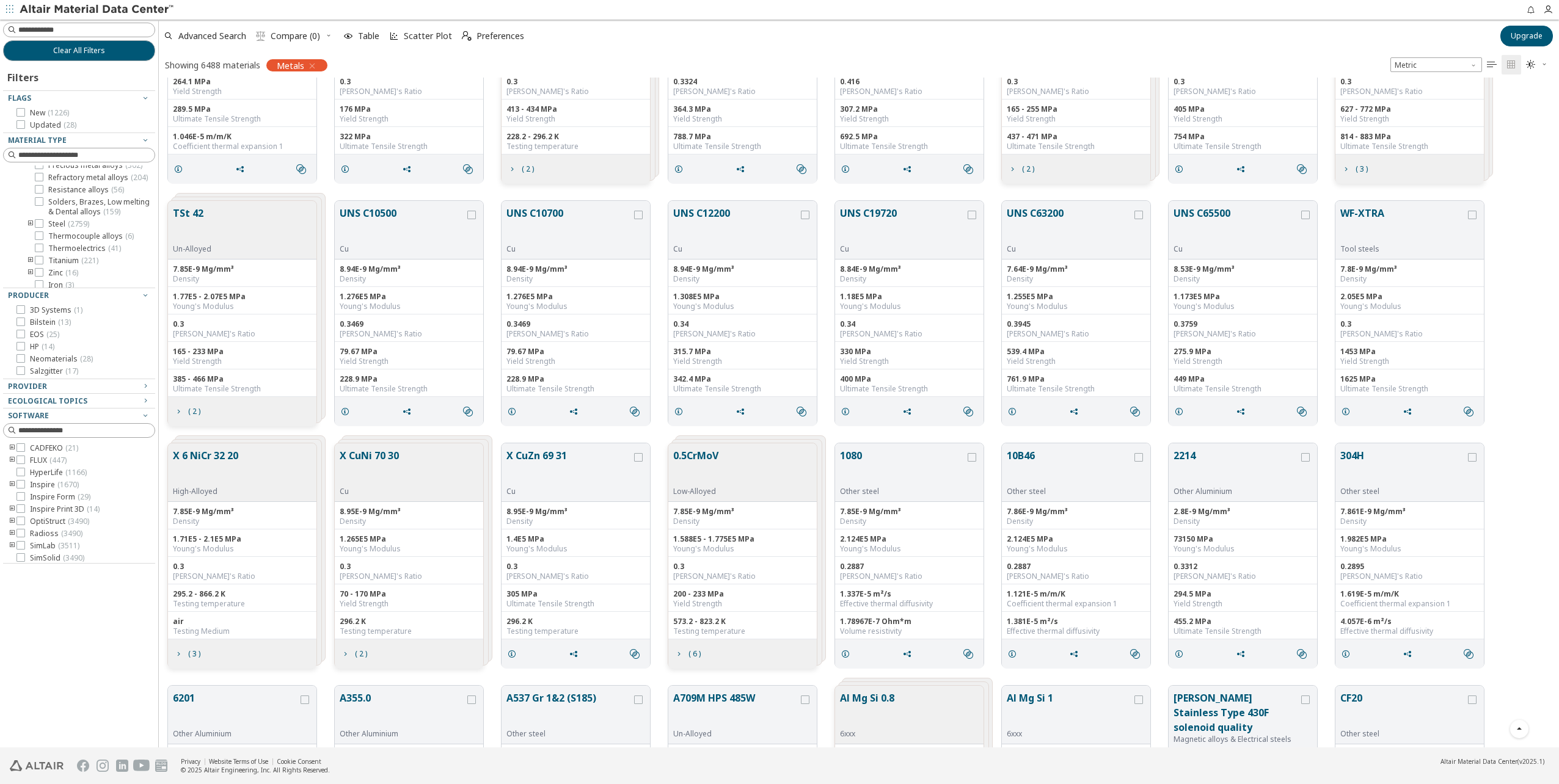
click at [712, 456] on button "0.5CrMoV" at bounding box center [696, 467] width 45 height 38
